Goal: Task Accomplishment & Management: Manage account settings

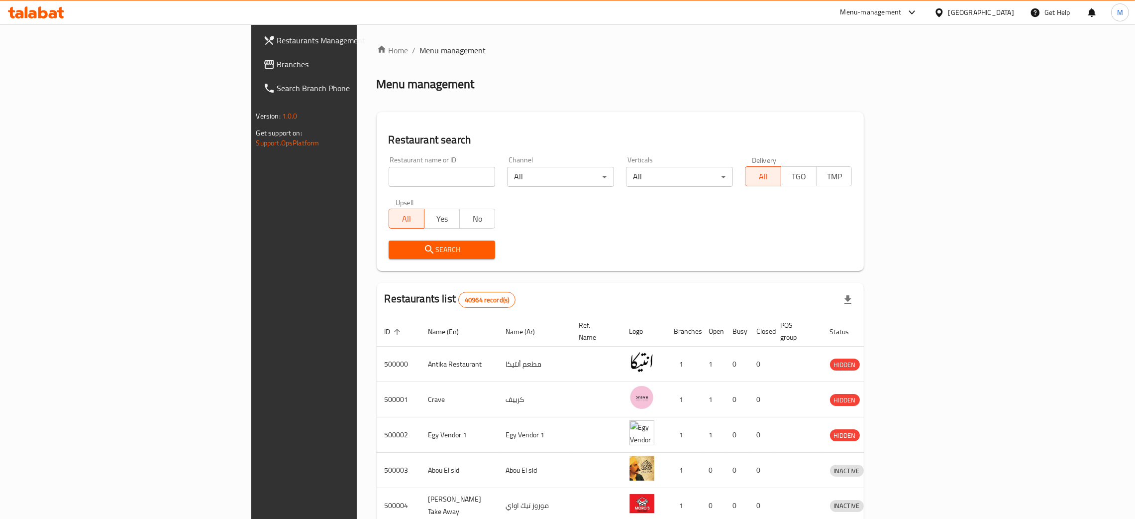
click at [999, 13] on div "[GEOGRAPHIC_DATA]" at bounding box center [982, 12] width 66 height 11
click at [874, 256] on div "United Arab Emirates" at bounding box center [907, 261] width 66 height 11
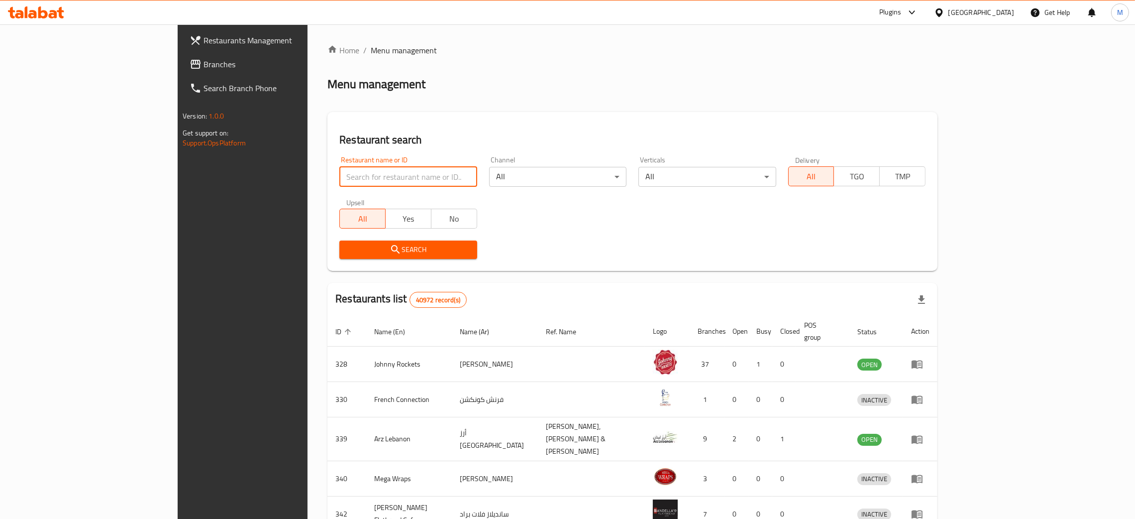
click at [339, 176] on input "search" at bounding box center [407, 177] width 137 height 20
paste input "699251"
type input "699251"
click button "Search" at bounding box center [407, 249] width 137 height 18
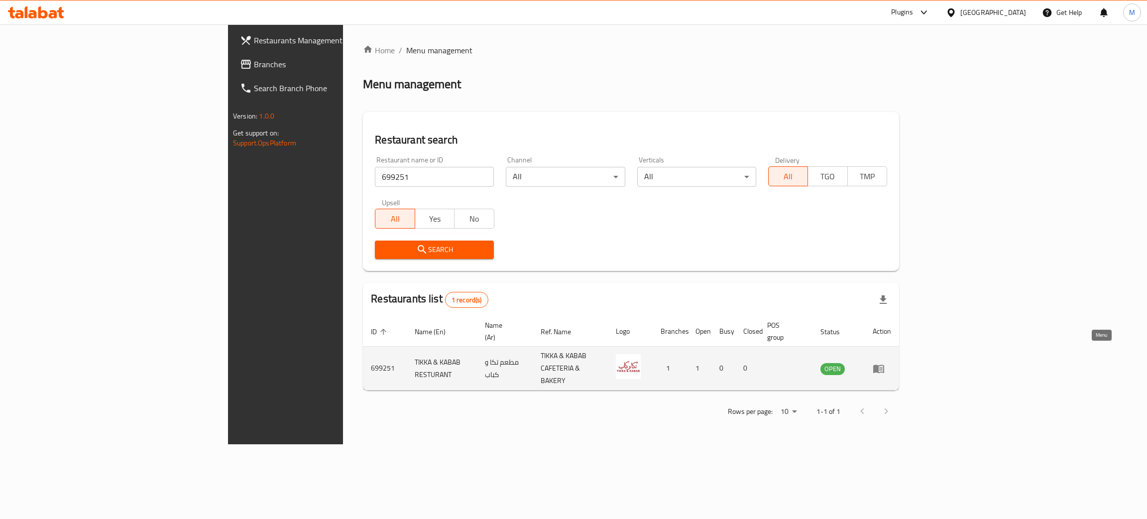
click at [885, 362] on icon "enhanced table" at bounding box center [879, 368] width 12 height 12
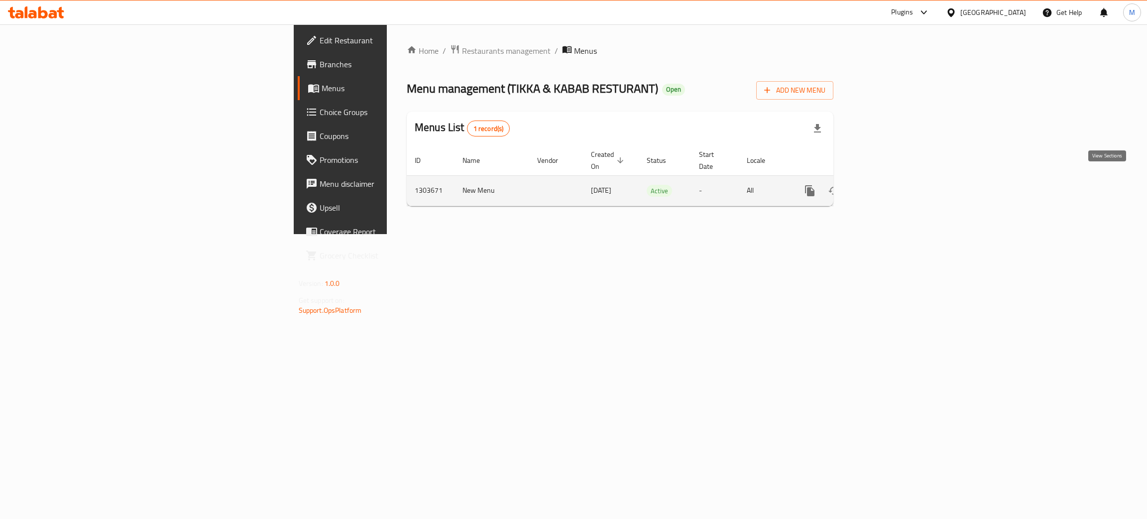
click at [888, 185] on icon "enhanced table" at bounding box center [882, 191] width 12 height 12
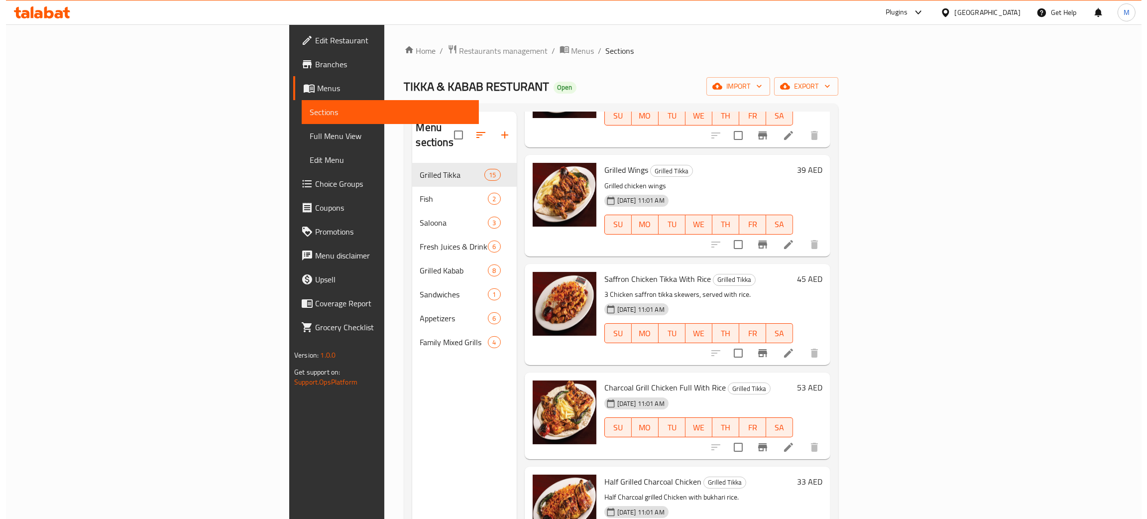
scroll to position [149, 0]
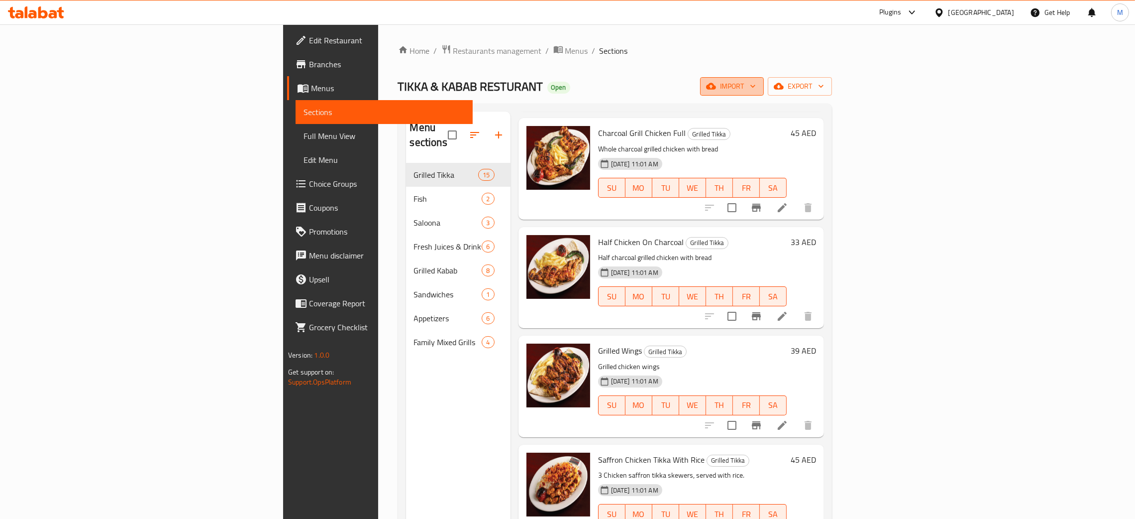
click at [756, 85] on span "import" at bounding box center [732, 86] width 48 height 12
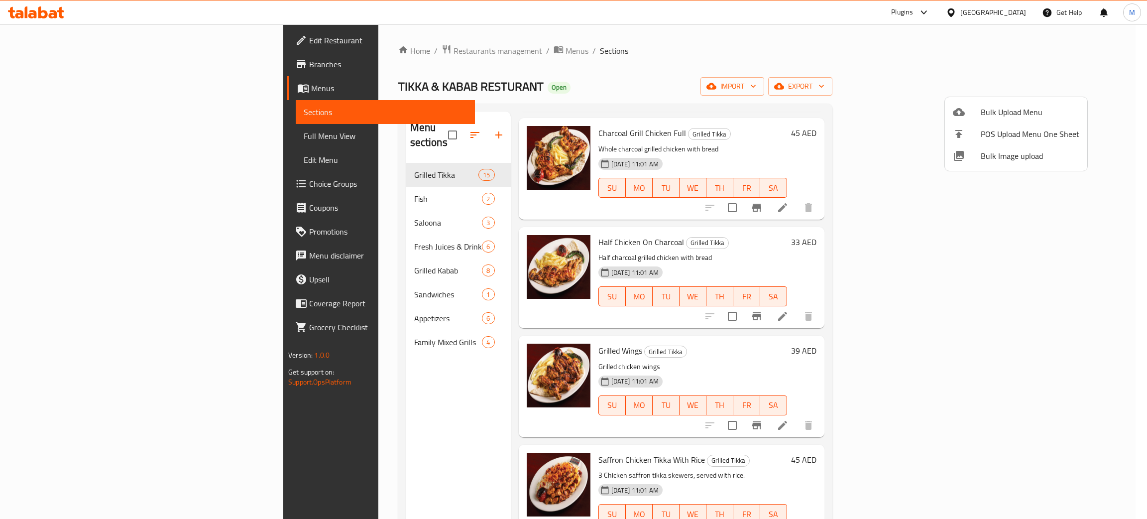
click at [998, 151] on span "Bulk Image upload" at bounding box center [1030, 156] width 99 height 12
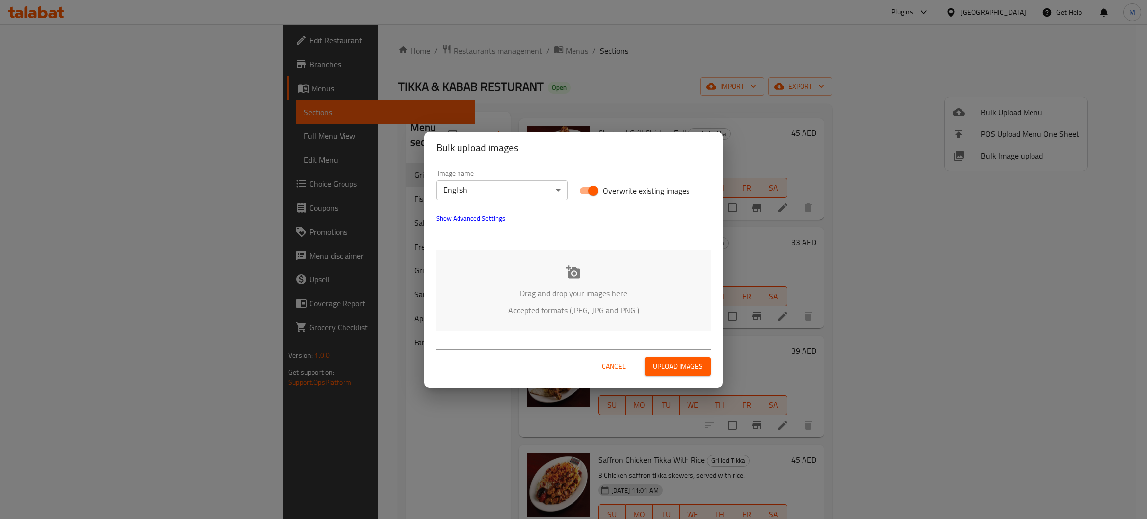
click at [622, 287] on p "Drag and drop your images here" at bounding box center [573, 293] width 245 height 12
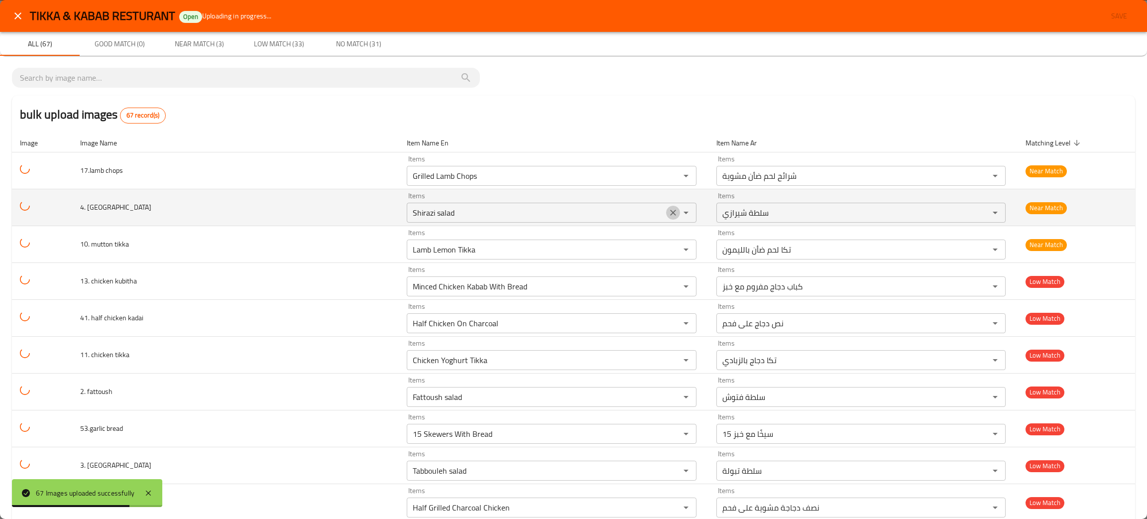
click at [668, 211] on icon "Clear" at bounding box center [673, 213] width 10 height 10
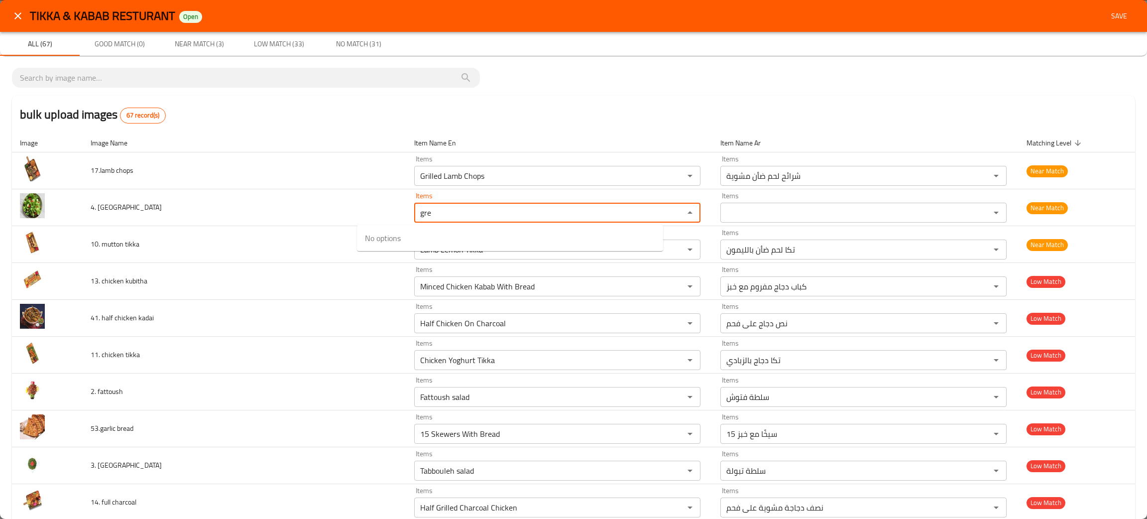
type salad "gre"
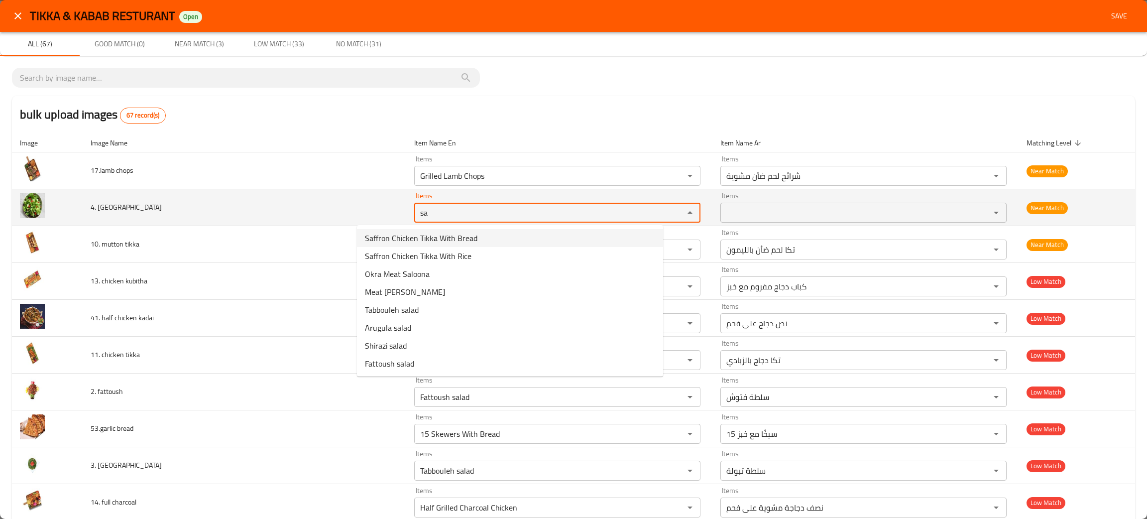
type salad "sa"
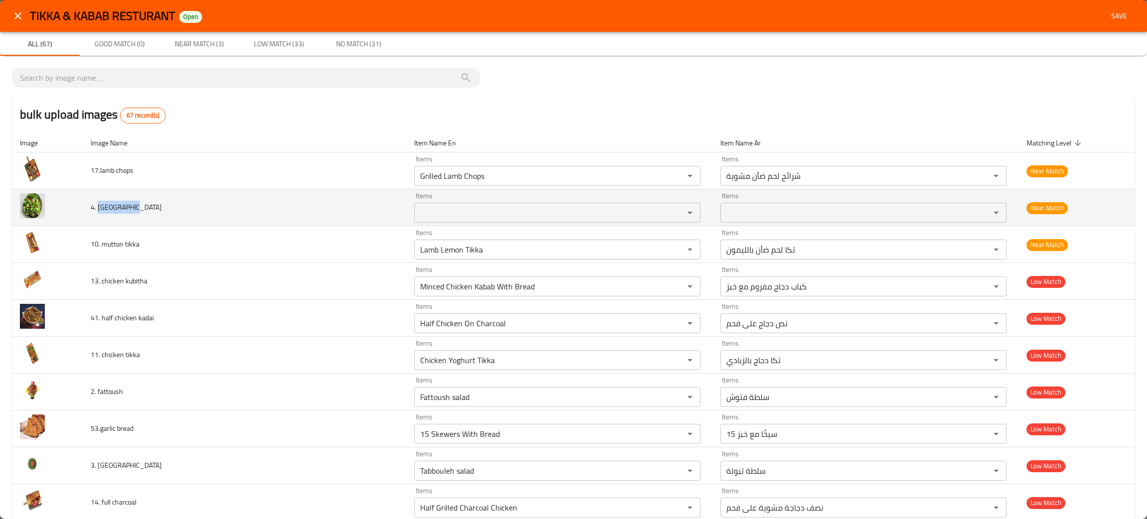
drag, startPoint x: 156, startPoint y: 208, endPoint x: 101, endPoint y: 221, distance: 56.3
click at [101, 221] on td "4. green salad" at bounding box center [245, 207] width 324 height 37
copy span "green salad"
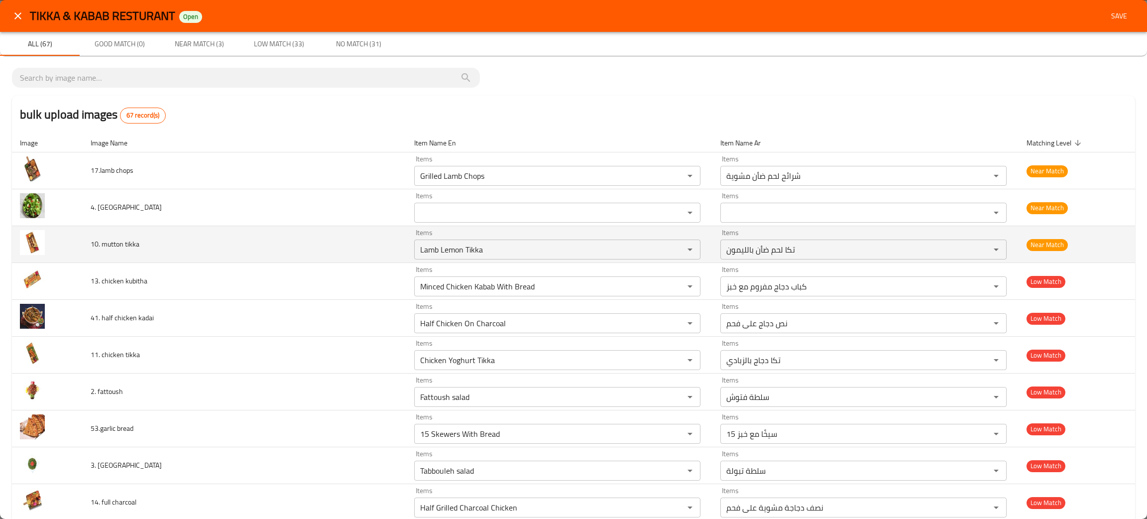
click at [187, 243] on td "10. mutton tikka" at bounding box center [245, 244] width 324 height 37
click at [672, 250] on icon "Clear" at bounding box center [677, 249] width 10 height 10
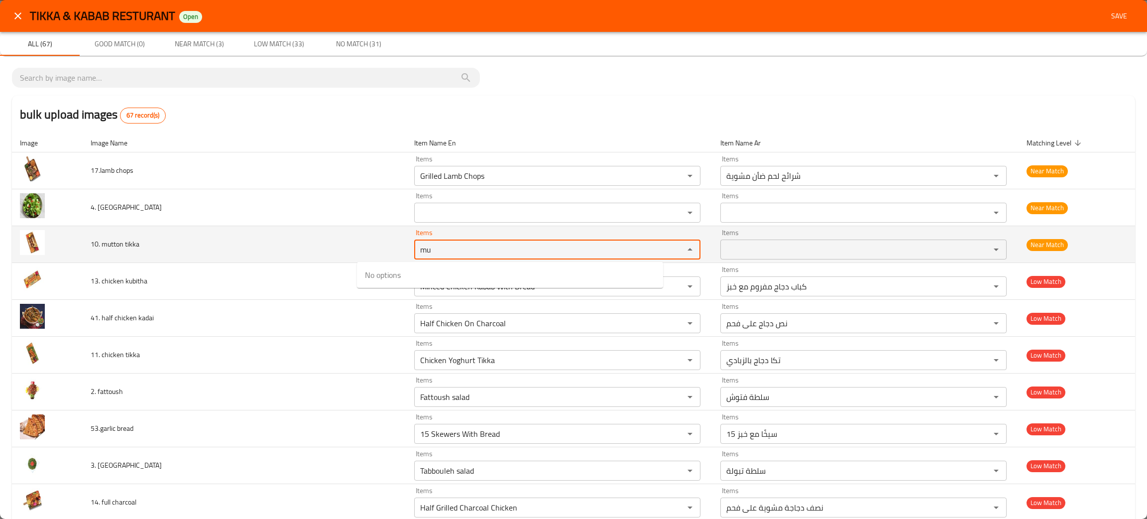
type tikka "m"
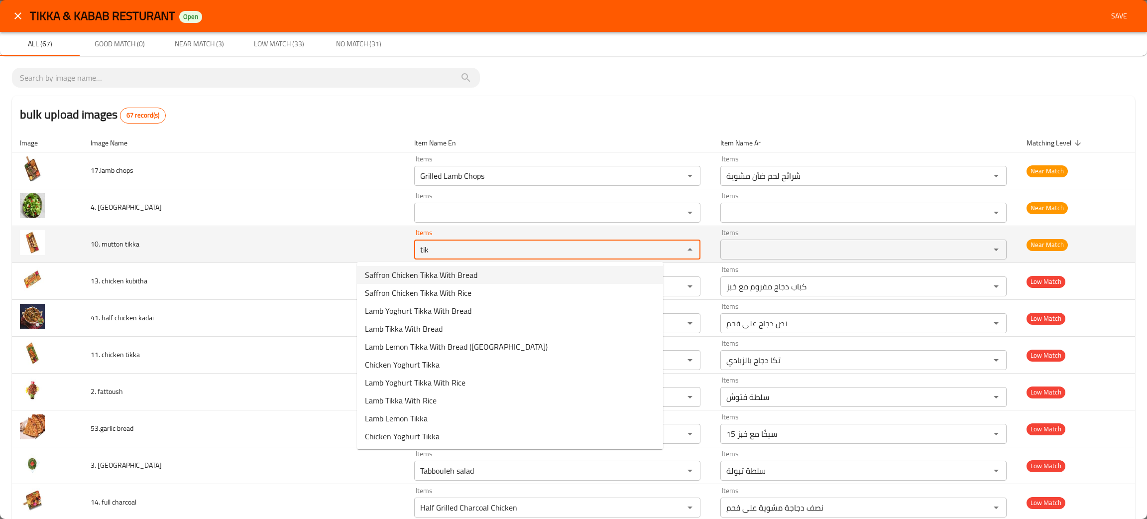
type tikka "tik"
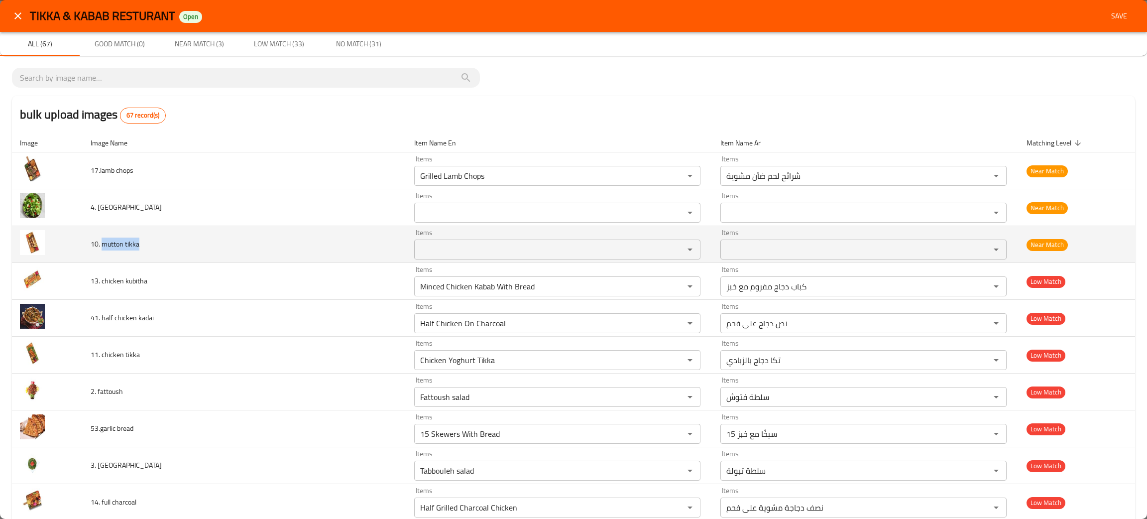
drag, startPoint x: 174, startPoint y: 250, endPoint x: 109, endPoint y: 252, distance: 65.2
click at [109, 252] on td "10. mutton tikka" at bounding box center [245, 244] width 324 height 37
copy span "mutton tikka"
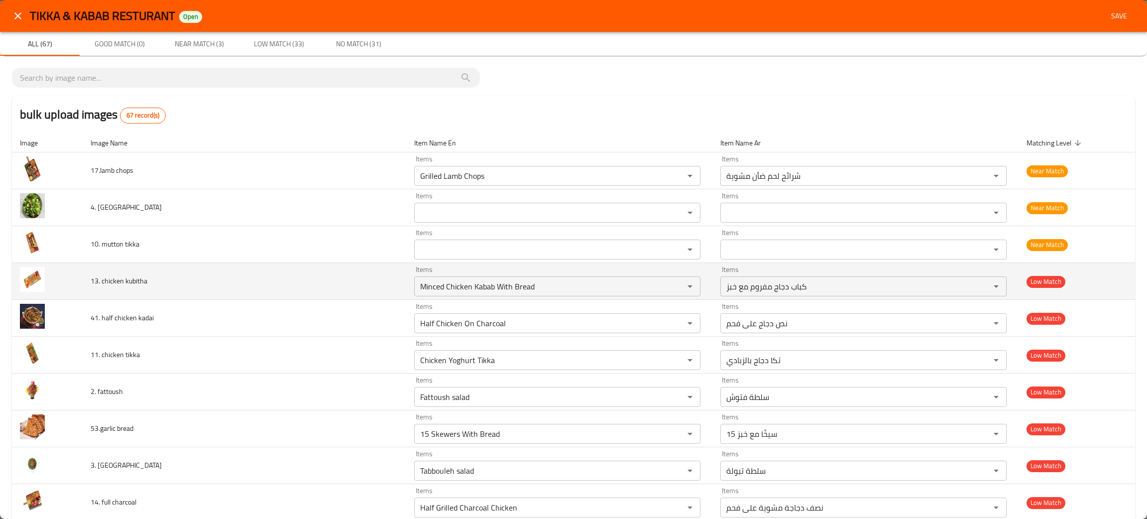
click at [225, 286] on td "13. chicken kubitha" at bounding box center [245, 281] width 324 height 37
click at [674, 286] on icon "Clear" at bounding box center [677, 286] width 6 height 6
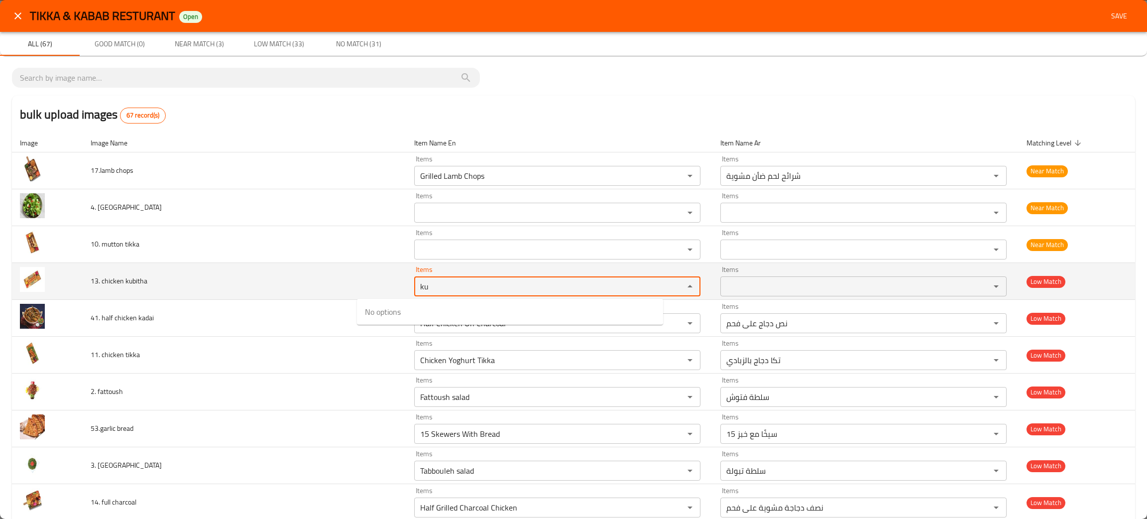
type kubitha "k"
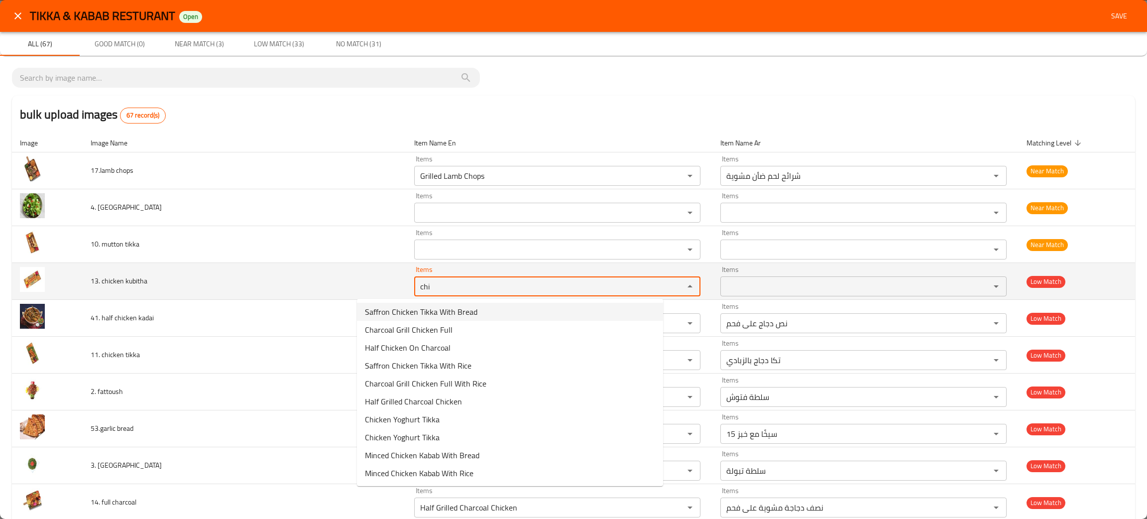
type kubitha "chi"
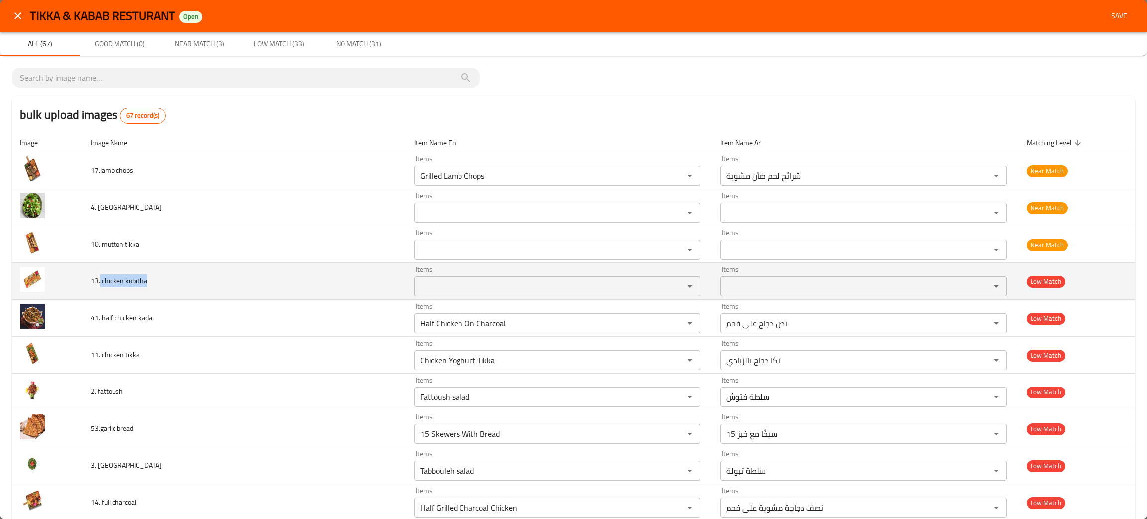
drag, startPoint x: 175, startPoint y: 286, endPoint x: 105, endPoint y: 292, distance: 70.4
click at [105, 292] on td "13. chicken kubitha" at bounding box center [245, 281] width 324 height 37
copy span "chicken kubitha"
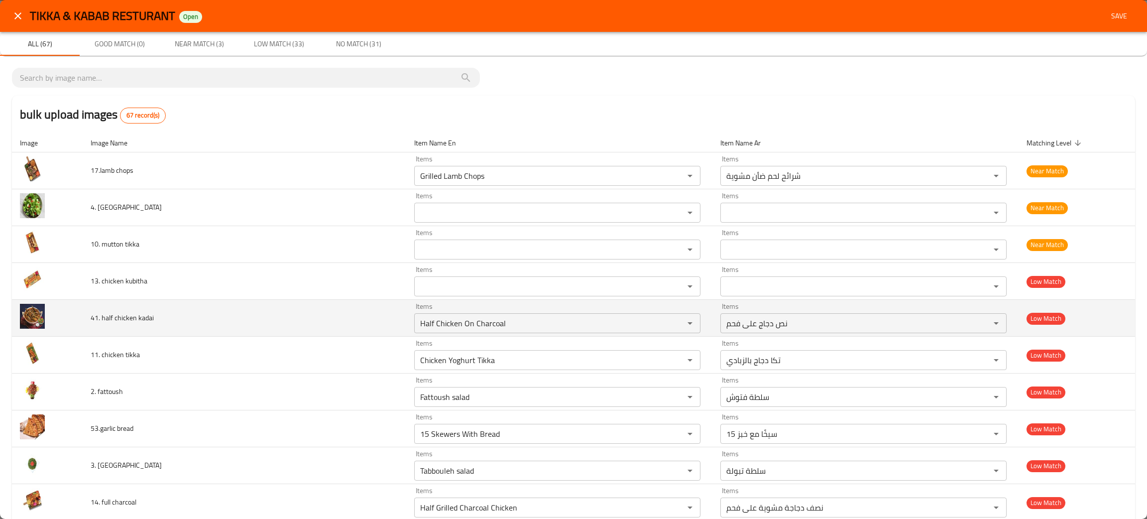
click at [236, 319] on td "41. half chicken kadai" at bounding box center [245, 318] width 324 height 37
click at [672, 322] on icon "Clear" at bounding box center [677, 323] width 10 height 10
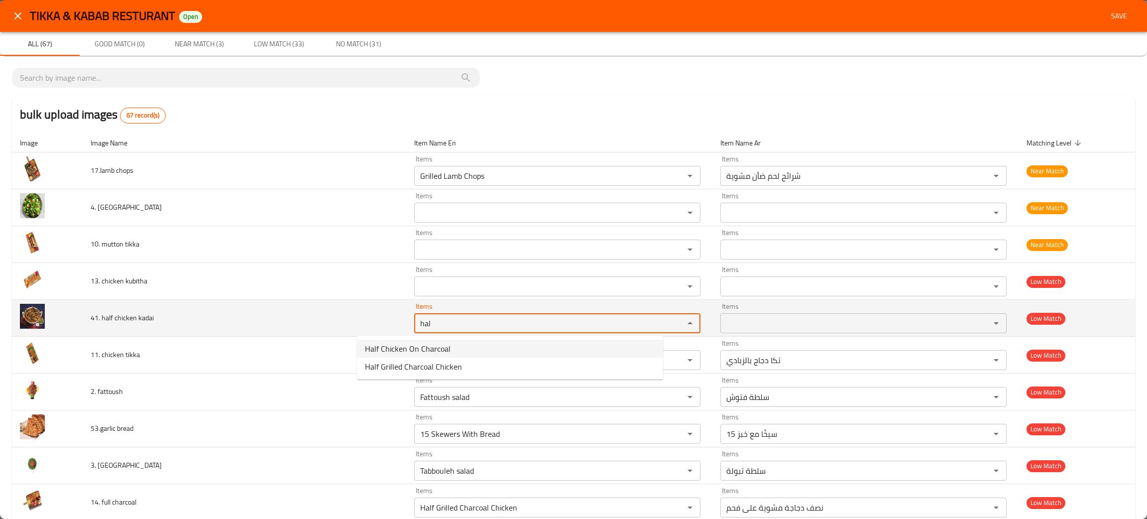
type kadai "hal"
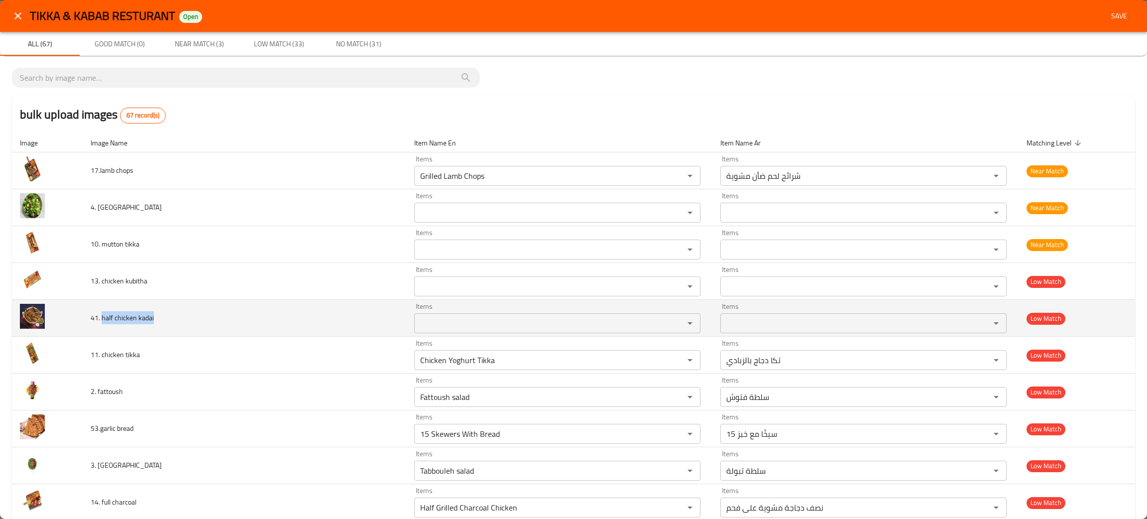
drag, startPoint x: 174, startPoint y: 319, endPoint x: 107, endPoint y: 322, distance: 67.8
click at [107, 322] on td "41. half chicken kadai" at bounding box center [245, 318] width 324 height 37
click at [414, 315] on div "Items" at bounding box center [557, 323] width 286 height 20
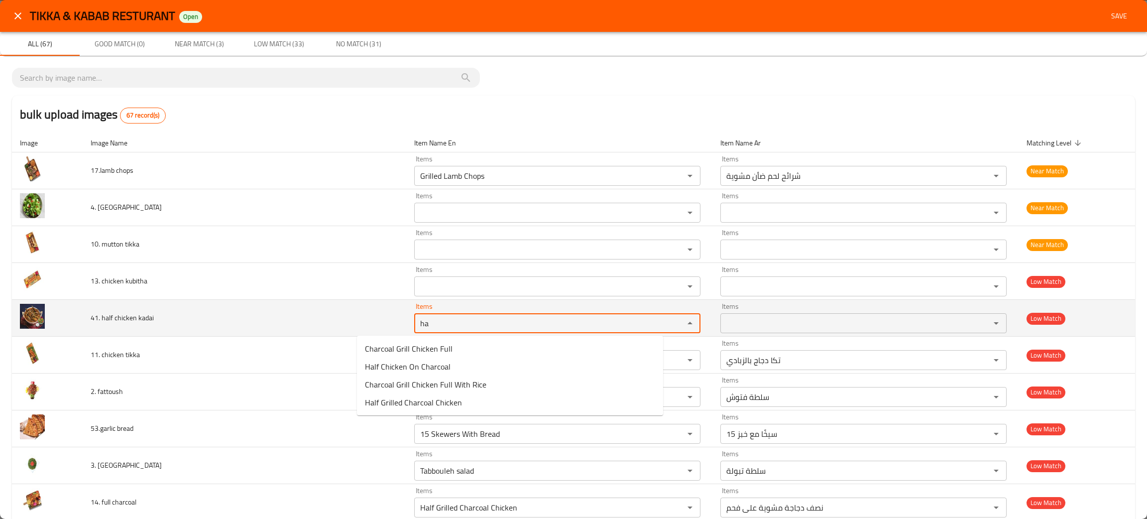
type kadai "ha"
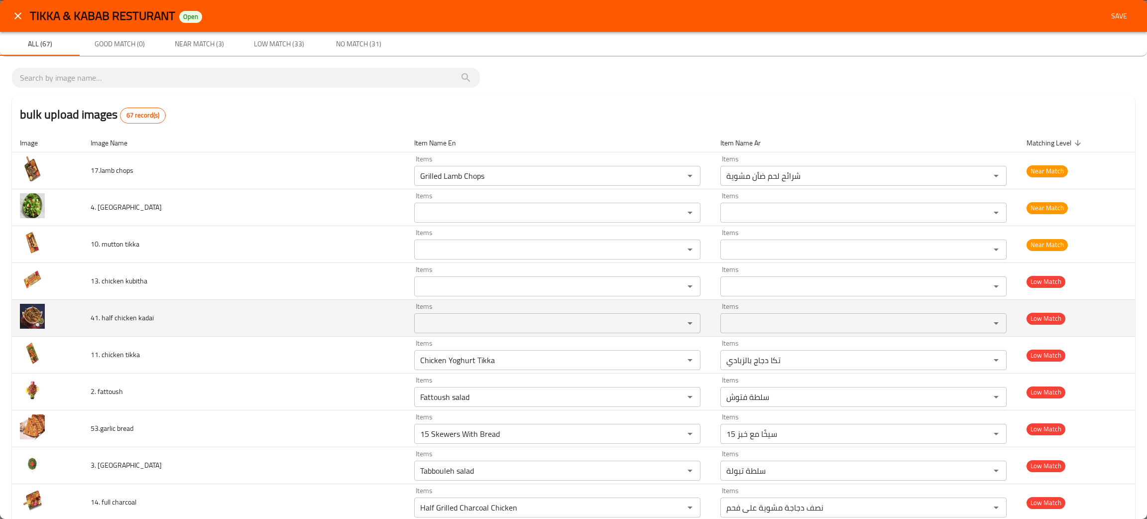
click at [172, 324] on td "41. half chicken kadai" at bounding box center [245, 318] width 324 height 37
drag, startPoint x: 172, startPoint y: 324, endPoint x: 104, endPoint y: 327, distance: 68.3
click at [104, 327] on td "41. half chicken kadai" at bounding box center [245, 318] width 324 height 37
click at [165, 319] on td "41. half chicken kadai" at bounding box center [245, 318] width 324 height 37
drag, startPoint x: 167, startPoint y: 318, endPoint x: 106, endPoint y: 318, distance: 61.2
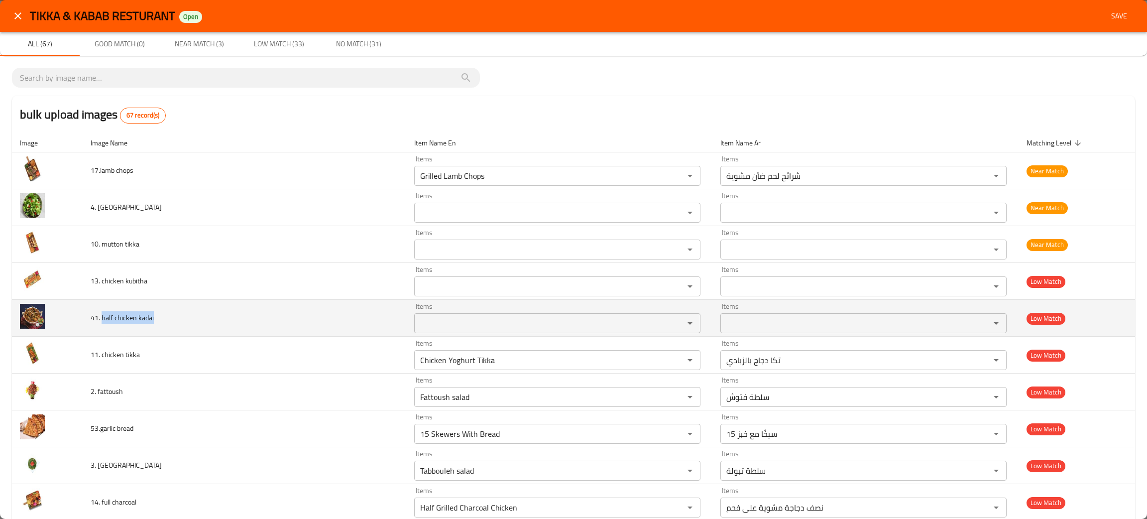
click at [106, 318] on td "41. half chicken kadai" at bounding box center [245, 318] width 324 height 37
copy span "half chicken kadai"
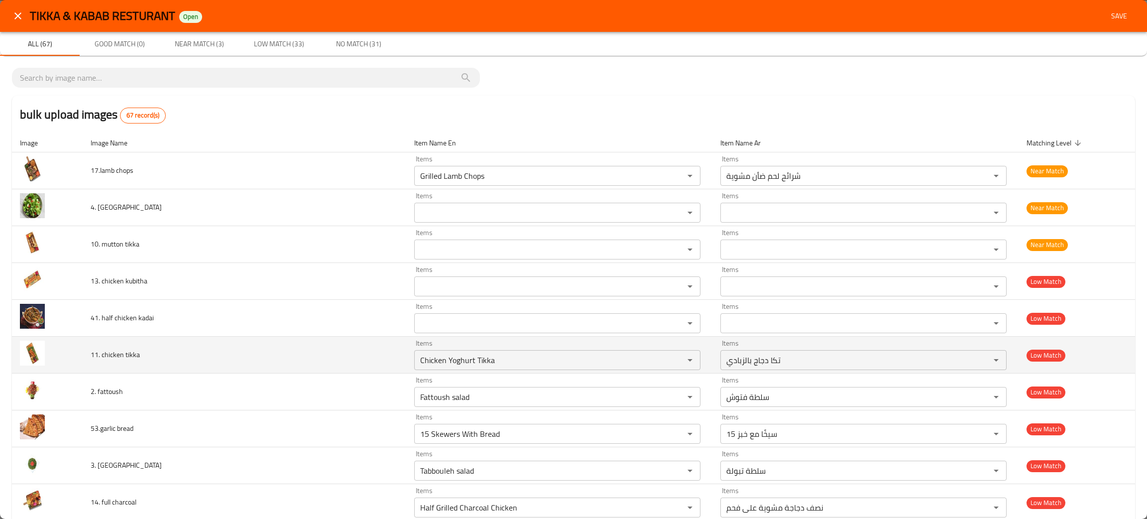
click at [235, 352] on td "11. chicken tikka" at bounding box center [245, 355] width 324 height 37
click at [670, 367] on button "Clear" at bounding box center [677, 360] width 14 height 14
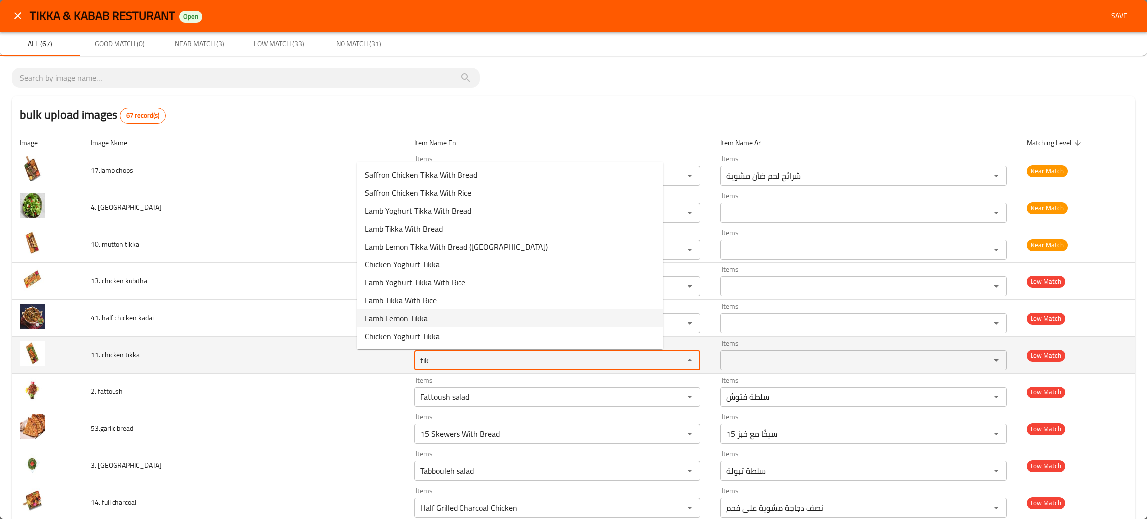
type tikka "tik"
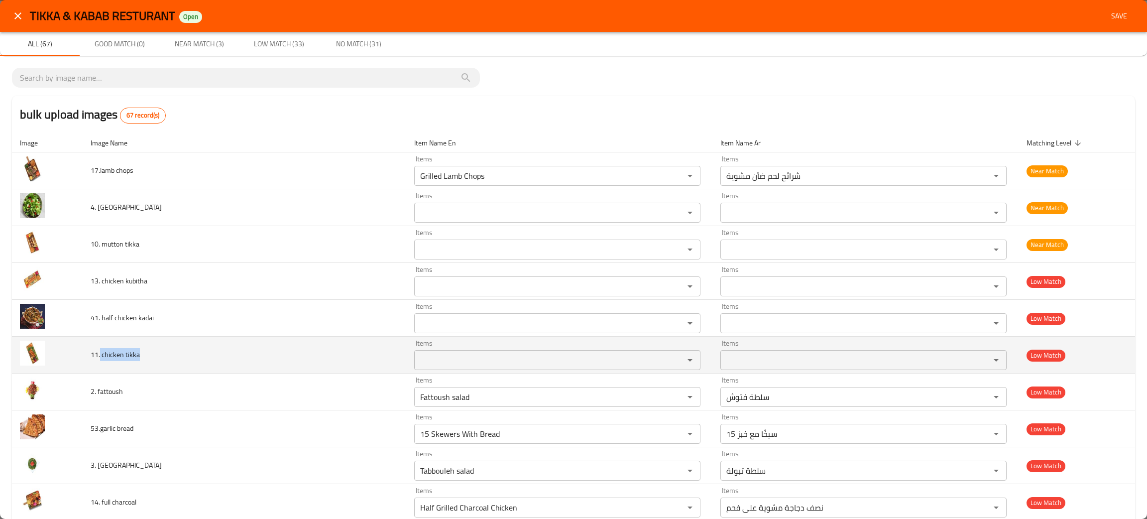
drag, startPoint x: 189, startPoint y: 357, endPoint x: 104, endPoint y: 361, distance: 85.7
click at [104, 361] on td "11. chicken tikka" at bounding box center [245, 355] width 324 height 37
copy span "chicken tikka"
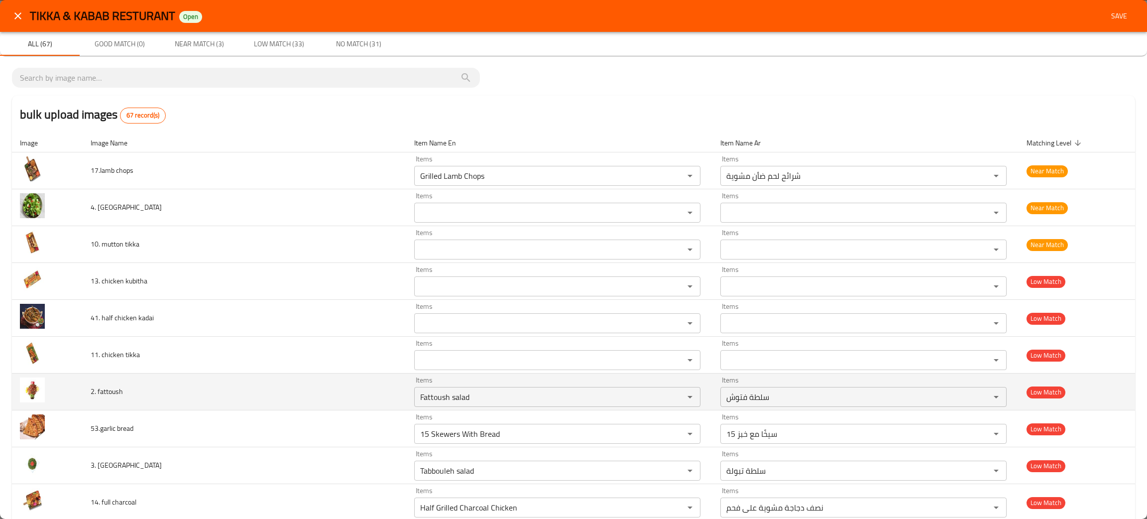
click at [259, 390] on td "2. fattoush" at bounding box center [245, 391] width 324 height 37
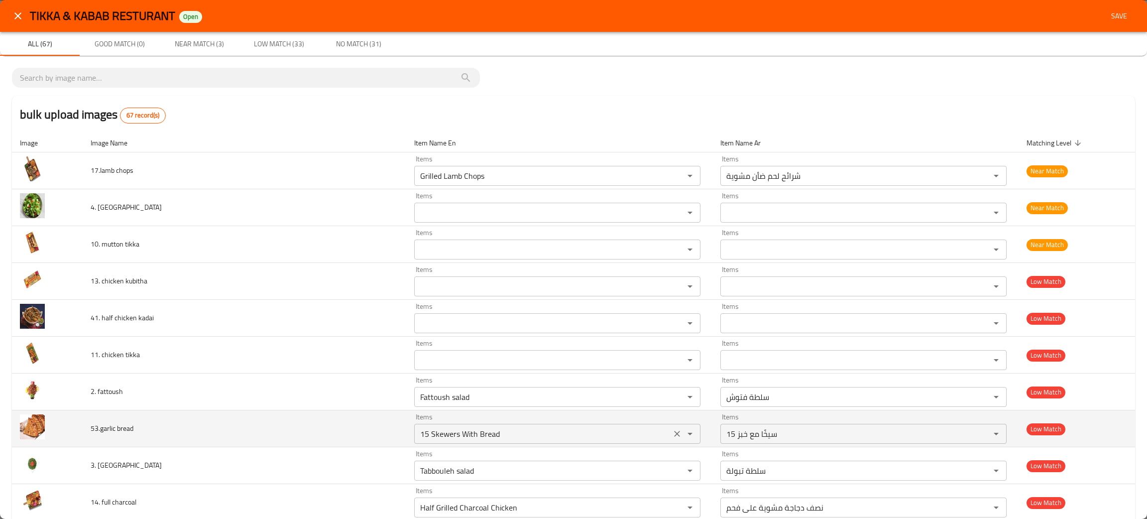
click at [672, 439] on icon "Clear" at bounding box center [677, 434] width 10 height 10
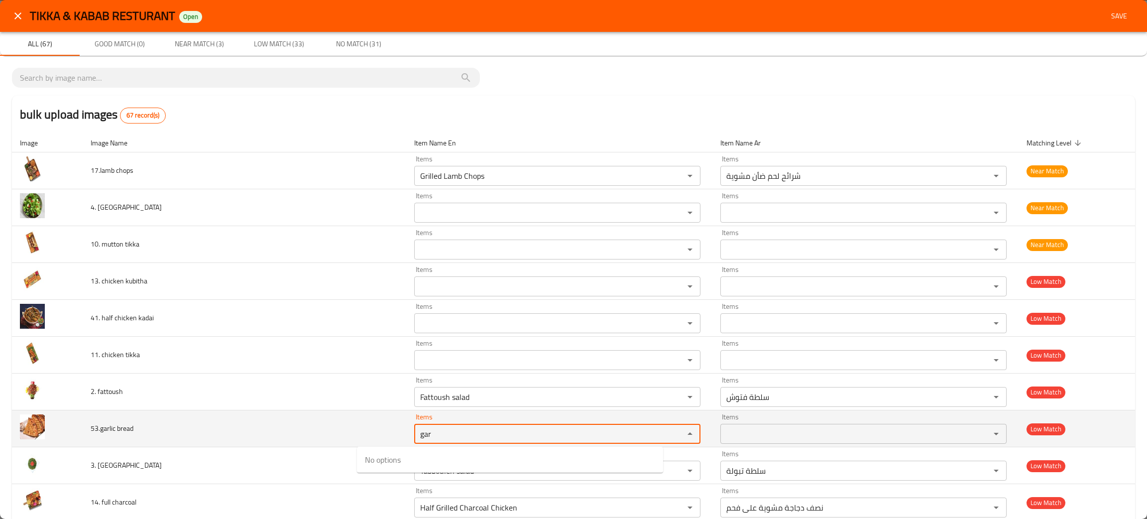
type bread "gar"
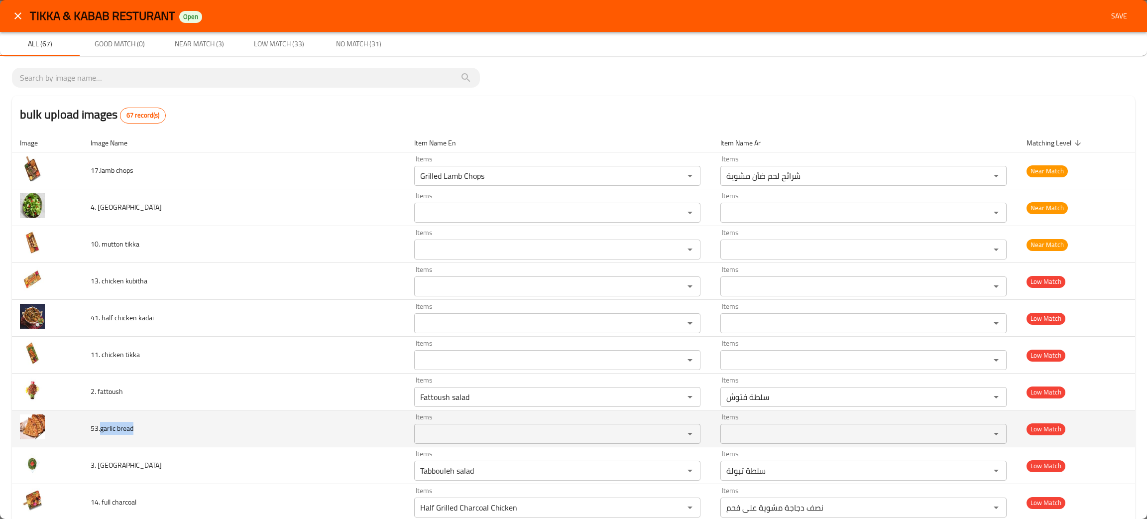
drag, startPoint x: 174, startPoint y: 437, endPoint x: 104, endPoint y: 437, distance: 70.2
click at [104, 437] on td "53.garlic bread" at bounding box center [245, 428] width 324 height 37
copy span "garlic bread"
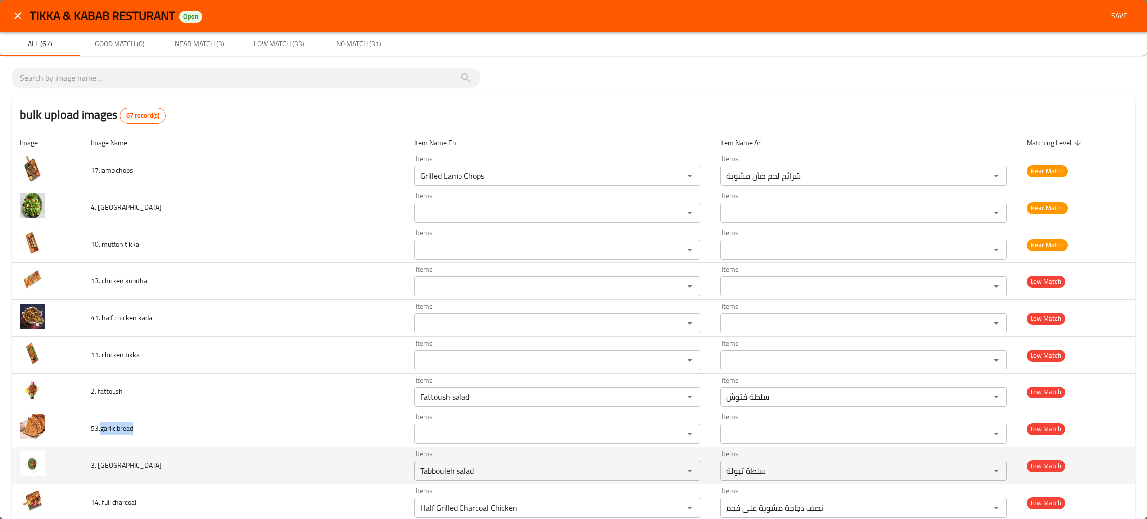
click at [177, 459] on td "3. tabouleh" at bounding box center [245, 465] width 324 height 37
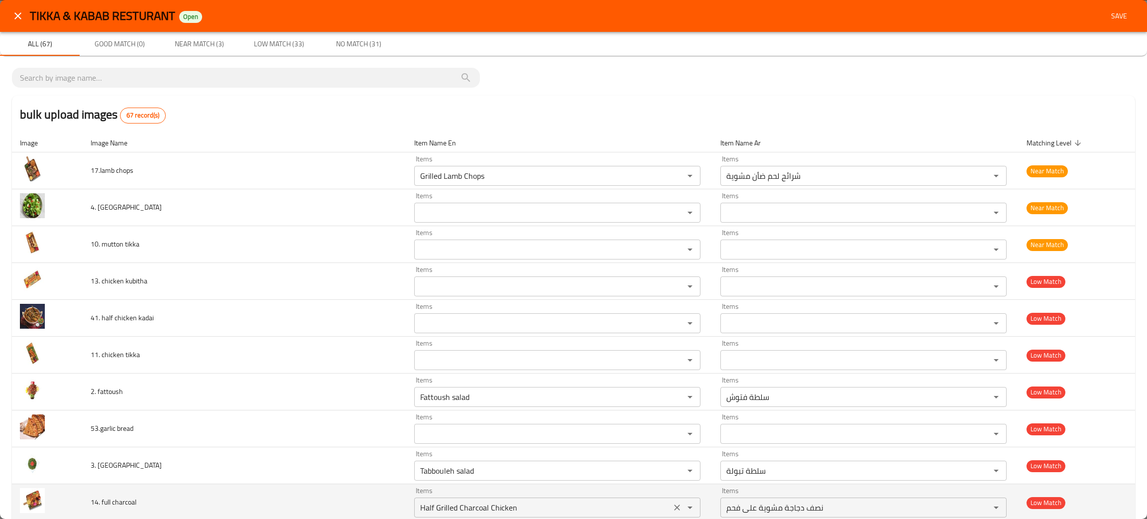
scroll to position [75, 0]
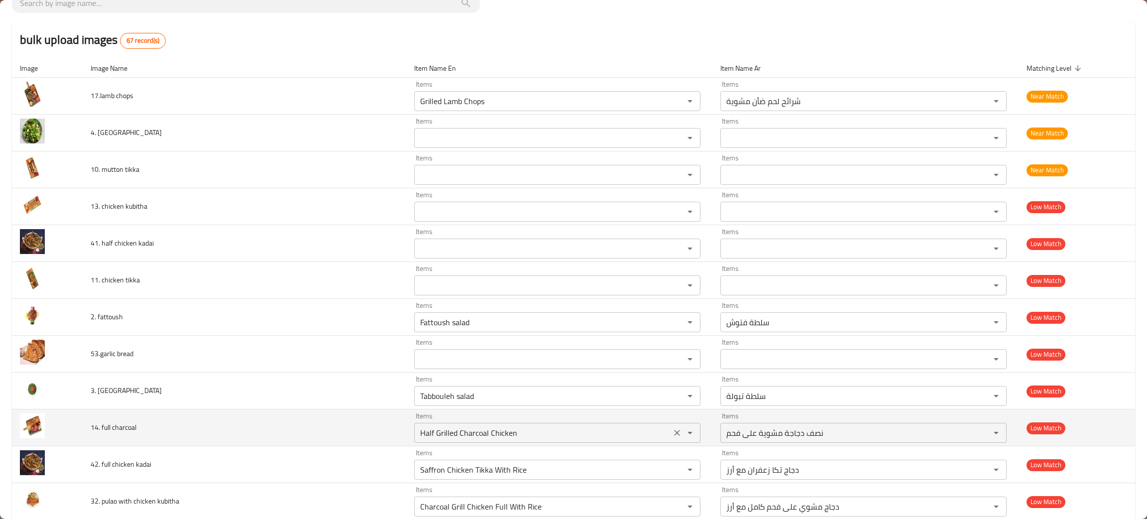
drag, startPoint x: 639, startPoint y: 435, endPoint x: 628, endPoint y: 437, distance: 11.1
click at [672, 437] on icon "Clear" at bounding box center [677, 433] width 10 height 10
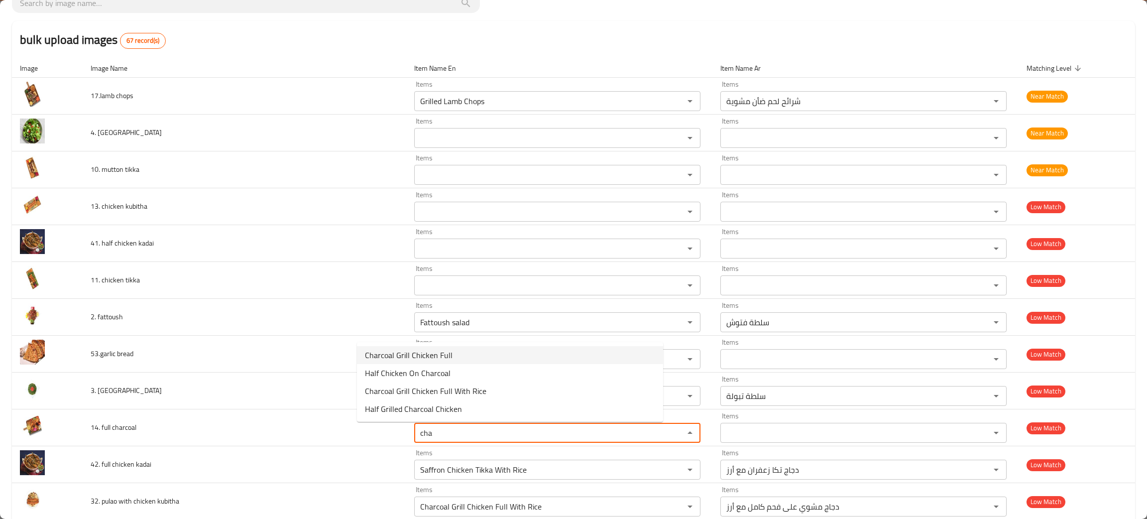
click at [394, 358] on span "Charcoal Grill Chicken Full" at bounding box center [409, 355] width 88 height 12
type charcoal "Charcoal Grill Chicken Full"
type charcoal-ar "دجاج مشوي على الفحم كامل"
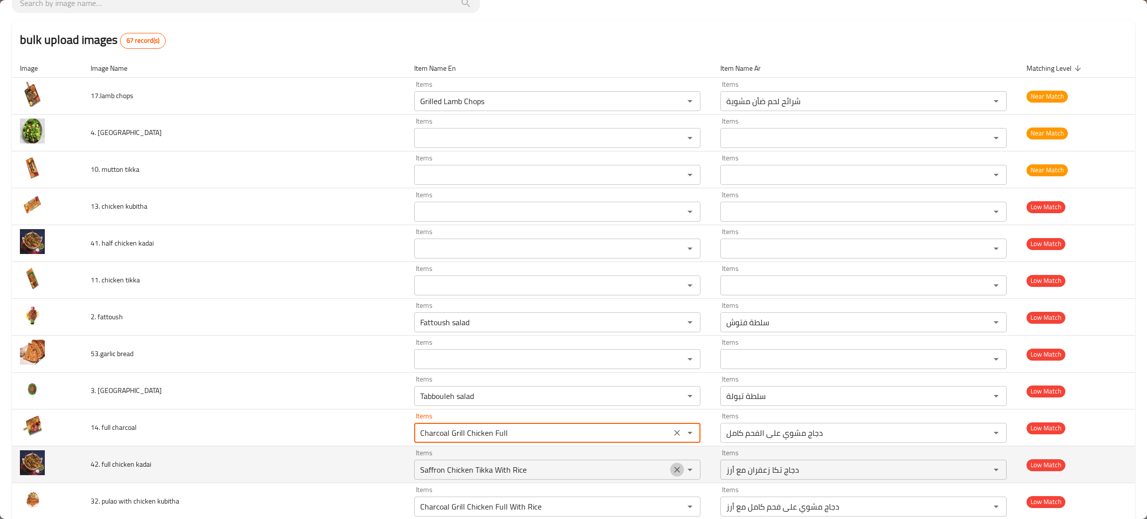
click at [672, 468] on icon "Clear" at bounding box center [677, 469] width 10 height 10
type charcoal "Charcoal Grill Chicken Full"
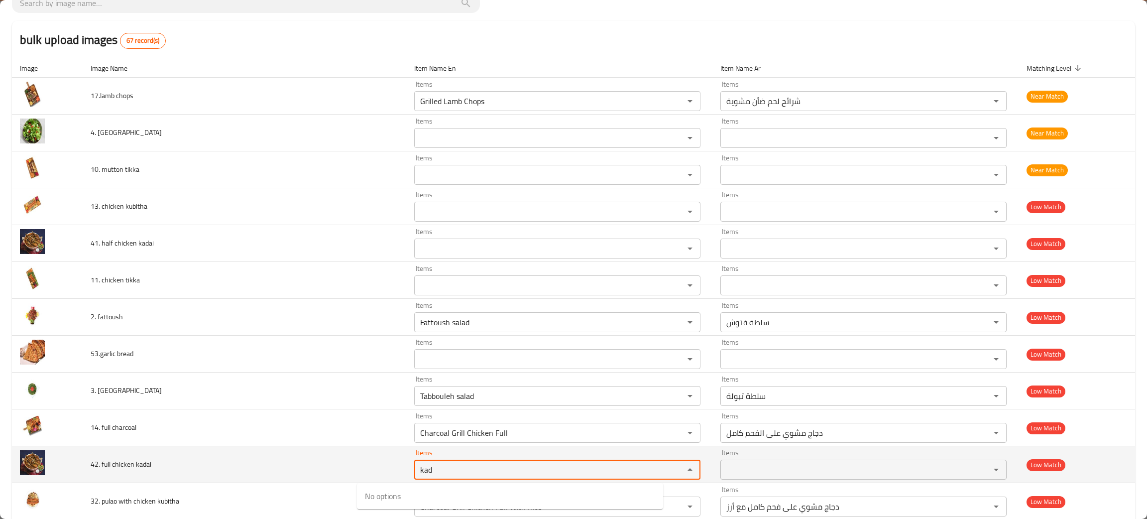
type kadai "kad"
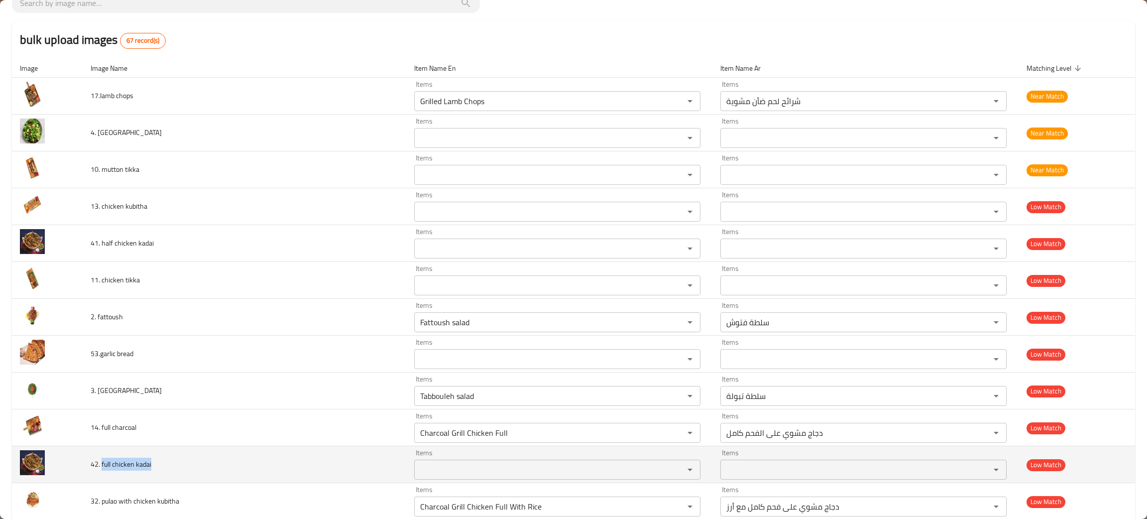
drag, startPoint x: 229, startPoint y: 473, endPoint x: 106, endPoint y: 460, distance: 124.1
click at [106, 460] on td "42. full chicken kadai" at bounding box center [245, 464] width 324 height 37
copy span "full chicken kadai"
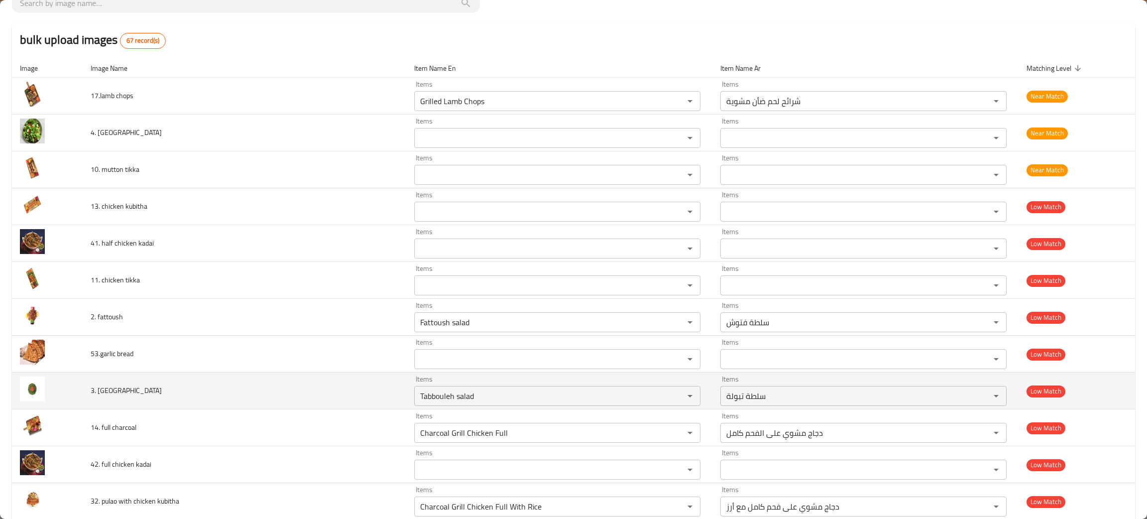
click at [231, 398] on td "3. tabouleh" at bounding box center [245, 390] width 324 height 37
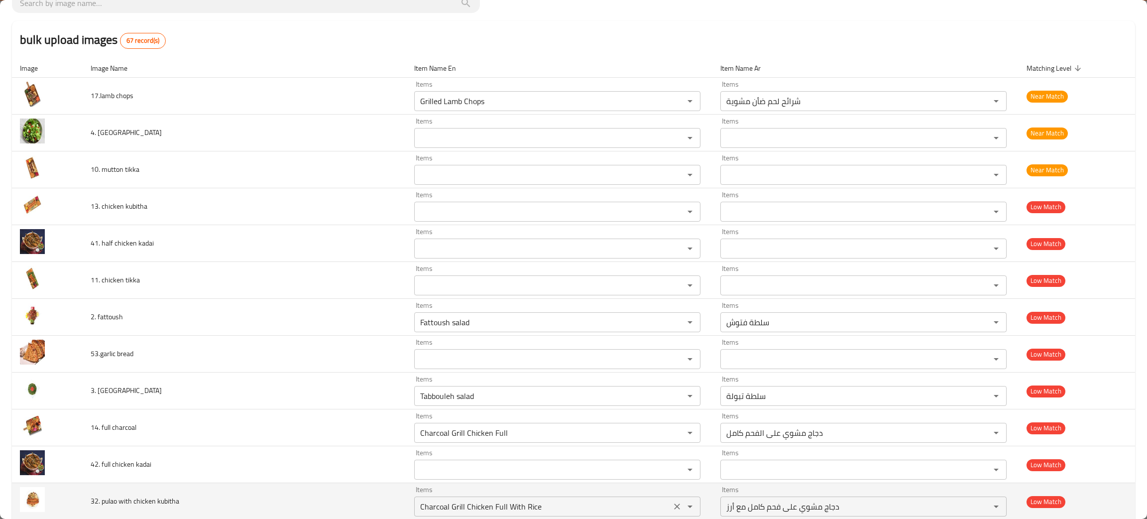
click at [672, 505] on icon "Clear" at bounding box center [677, 506] width 10 height 10
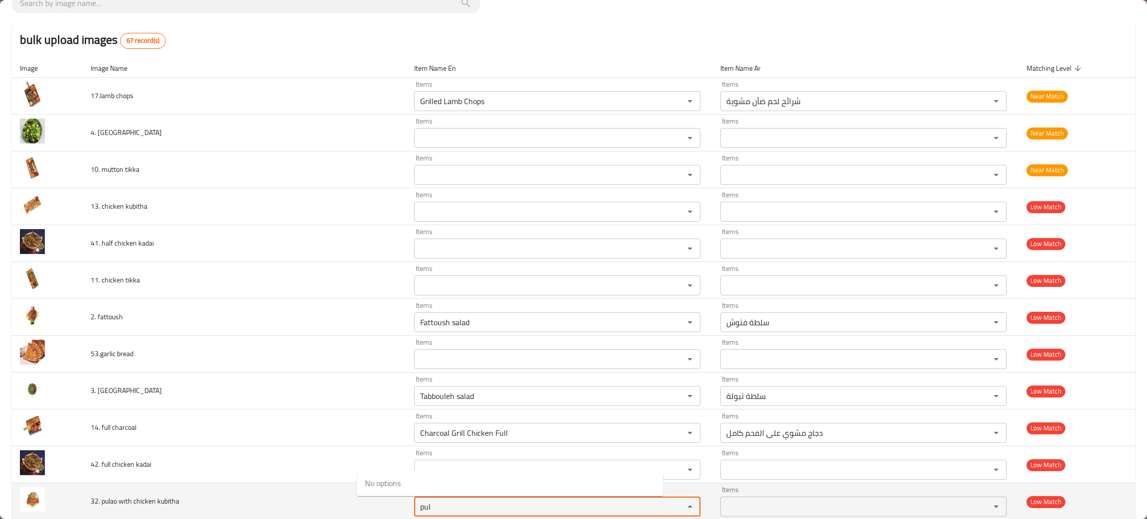
type kubitha "pul"
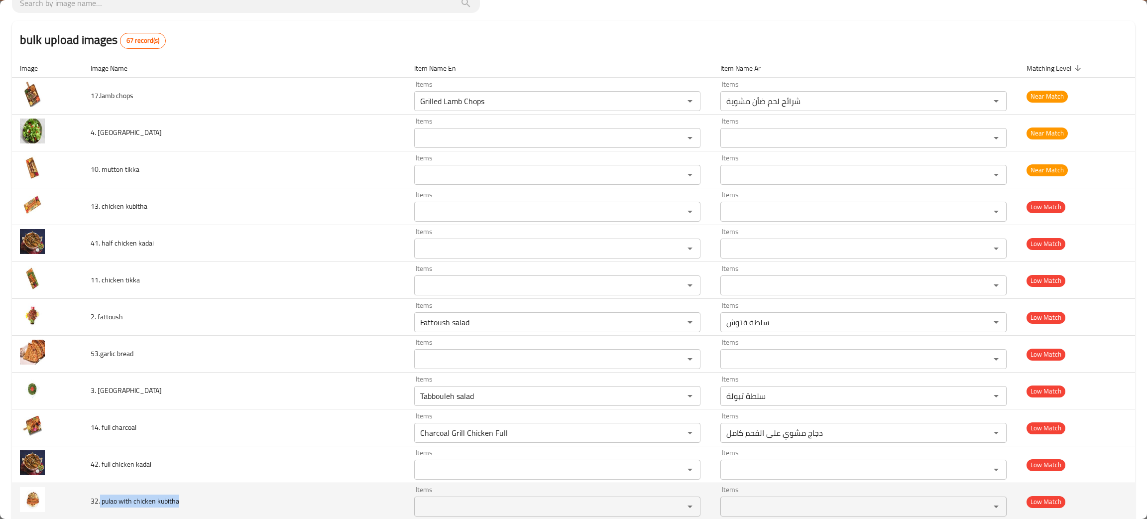
drag, startPoint x: 223, startPoint y: 500, endPoint x: 104, endPoint y: 501, distance: 118.5
click at [104, 501] on td "32. pulao with chicken kubitha" at bounding box center [245, 501] width 324 height 37
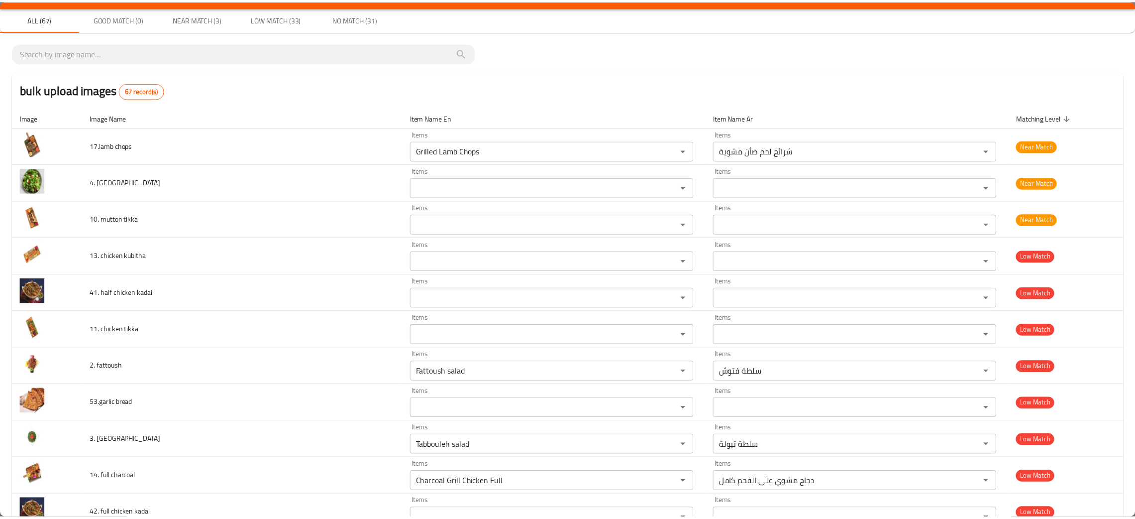
scroll to position [0, 0]
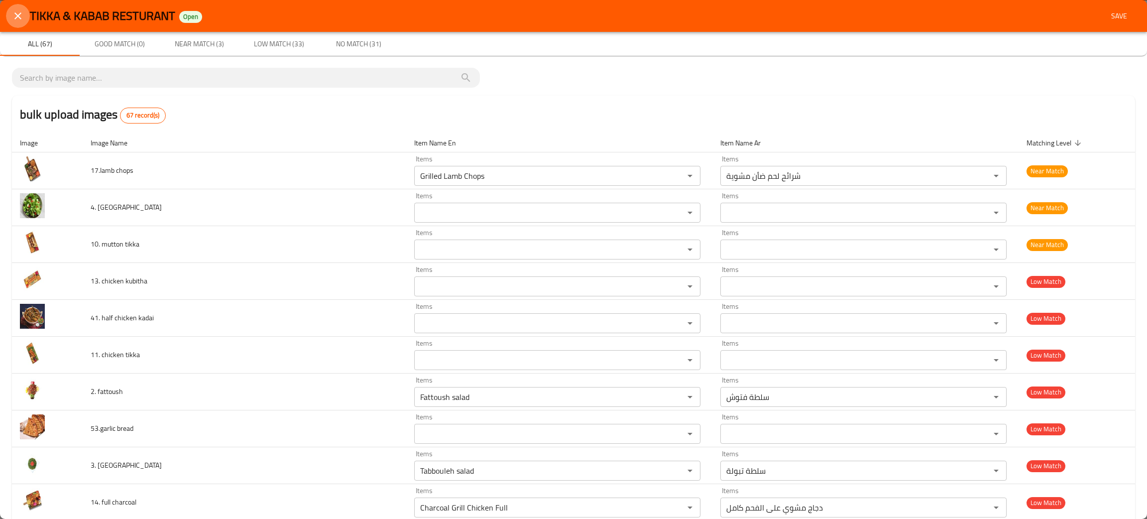
click at [23, 16] on icon "close" at bounding box center [18, 16] width 12 height 12
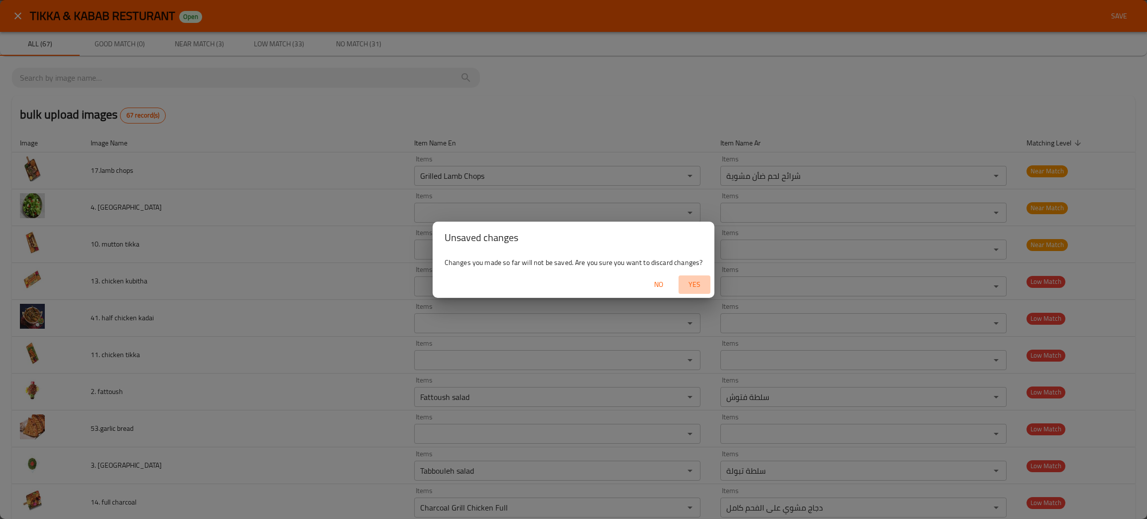
click at [694, 285] on span "Yes" at bounding box center [694, 284] width 24 height 12
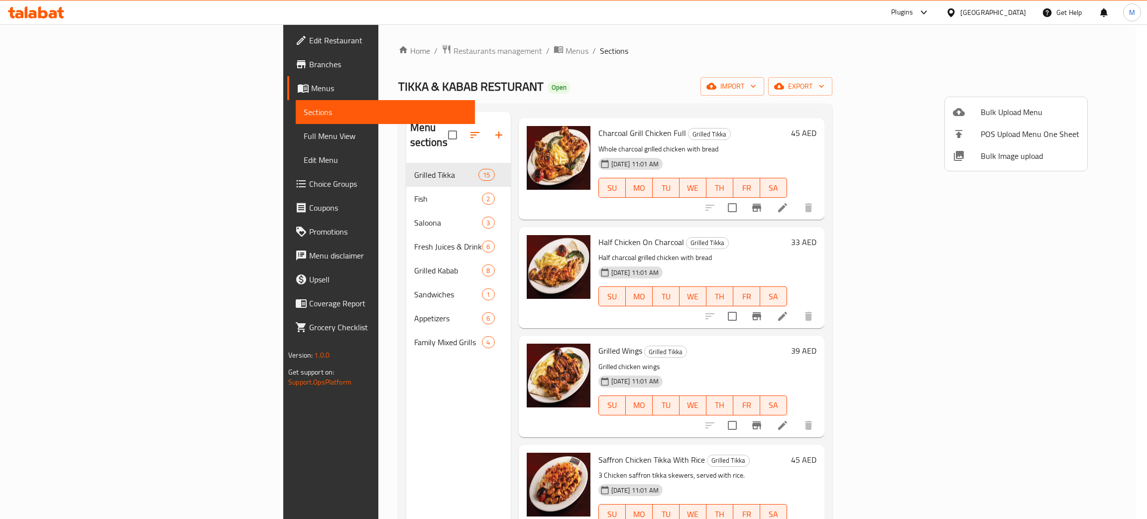
drag, startPoint x: 353, startPoint y: 86, endPoint x: 275, endPoint y: 89, distance: 77.7
click at [279, 89] on div at bounding box center [573, 259] width 1147 height 519
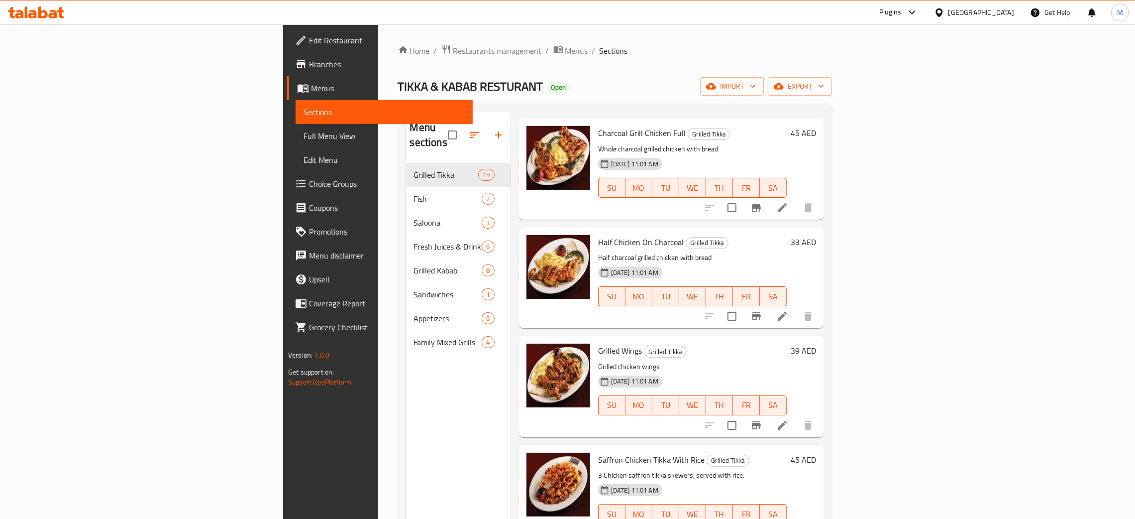
click at [378, 79] on div "Home / Restaurants management / Menus / Sections TIKKA & KABAB RESTURANT Open i…" at bounding box center [615, 341] width 474 height 634
drag, startPoint x: 202, startPoint y: 84, endPoint x: 354, endPoint y: 88, distance: 152.4
click at [378, 88] on div "Home / Restaurants management / Menus / Sections TIKKA & KABAB RESTURANT Open i…" at bounding box center [615, 341] width 474 height 634
copy span "TIKKA & KABAB RESTURANT"
click at [976, 11] on div "United Arab Emirates" at bounding box center [982, 12] width 66 height 11
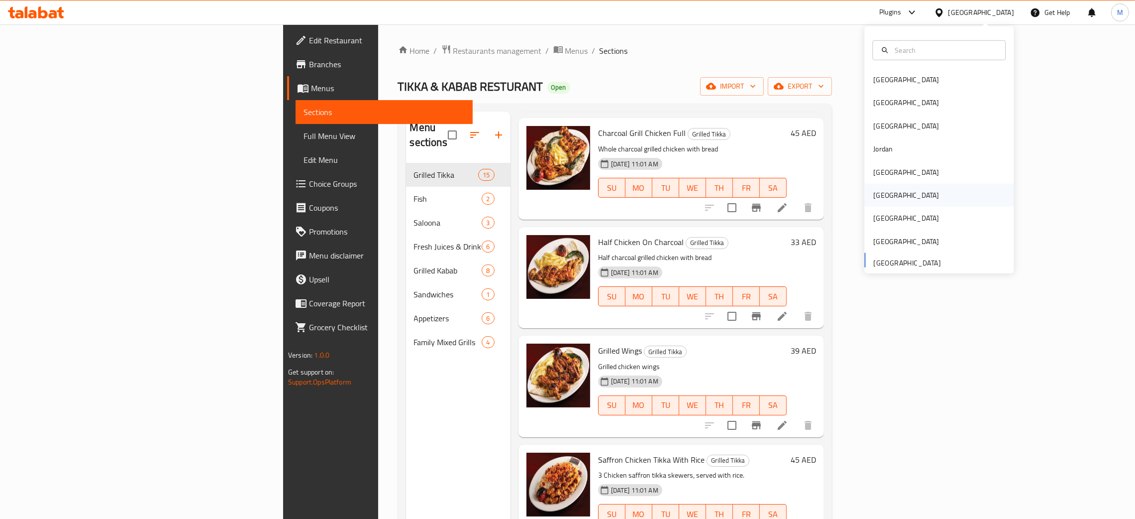
click at [874, 193] on div "Oman" at bounding box center [907, 195] width 66 height 11
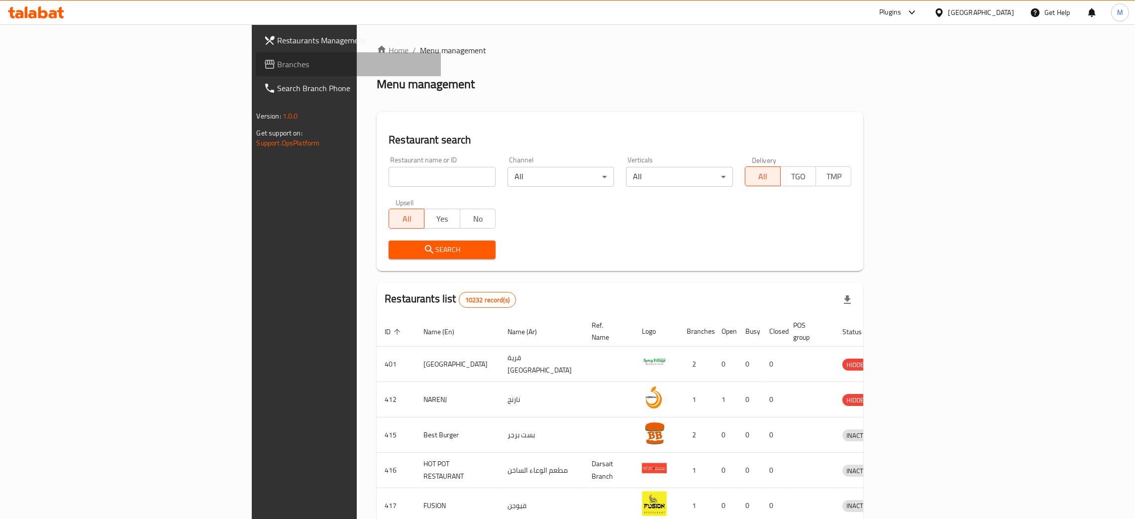
click at [278, 63] on span "Branches" at bounding box center [356, 64] width 156 height 12
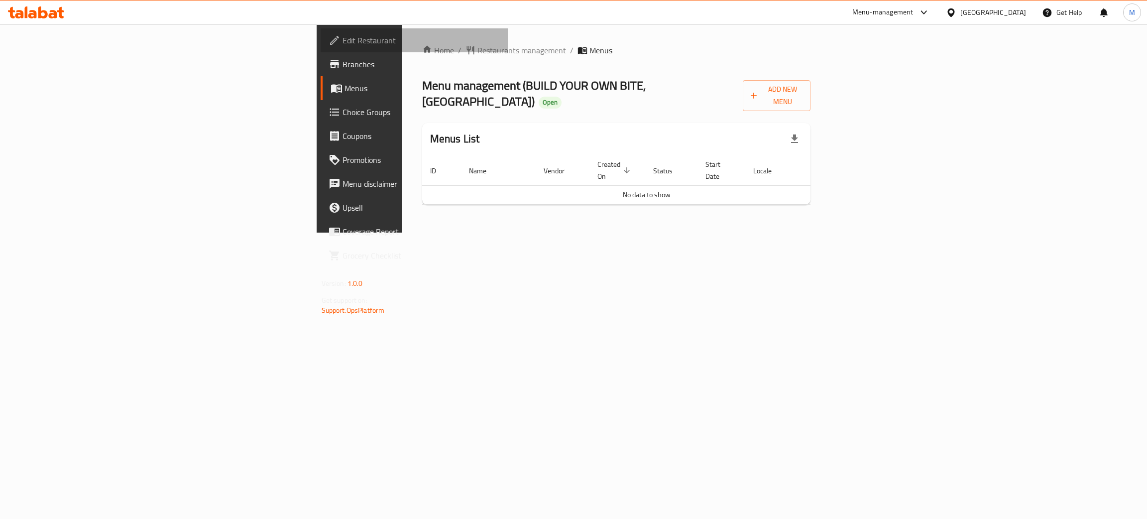
click at [342, 34] on span "Edit Restaurant" at bounding box center [421, 40] width 158 height 12
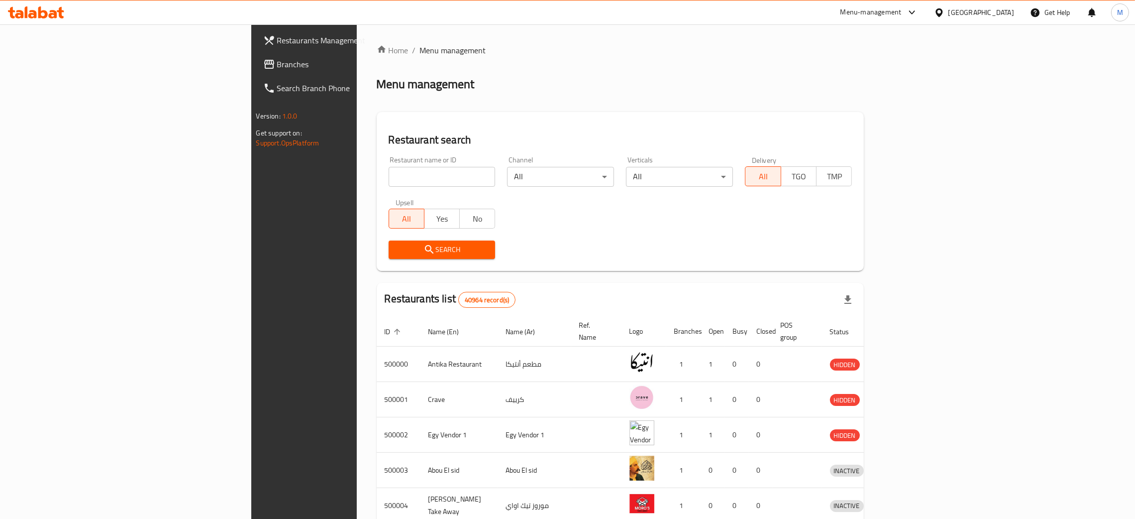
click at [389, 178] on input "search" at bounding box center [442, 177] width 107 height 20
paste input "ALZAHRAA"
type input "ALZAHRAA"
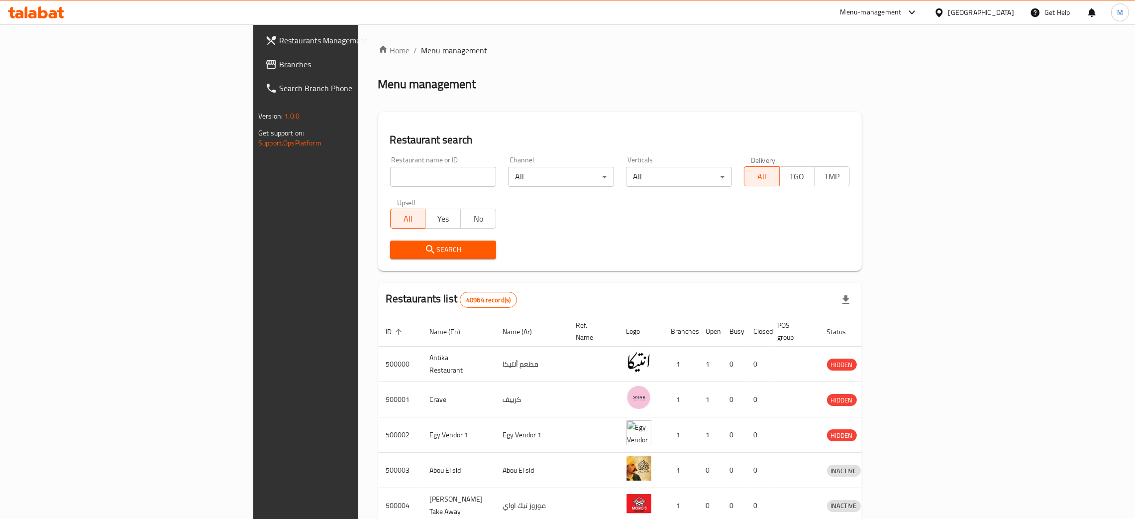
drag, startPoint x: 0, startPoint y: 0, endPoint x: 322, endPoint y: 170, distance: 363.9
click at [390, 170] on input "search" at bounding box center [443, 177] width 106 height 20
paste input "ALZAHRAA"
click at [390, 174] on input "ALZAHRAA" at bounding box center [443, 177] width 106 height 20
drag, startPoint x: 234, startPoint y: 176, endPoint x: 249, endPoint y: 183, distance: 16.3
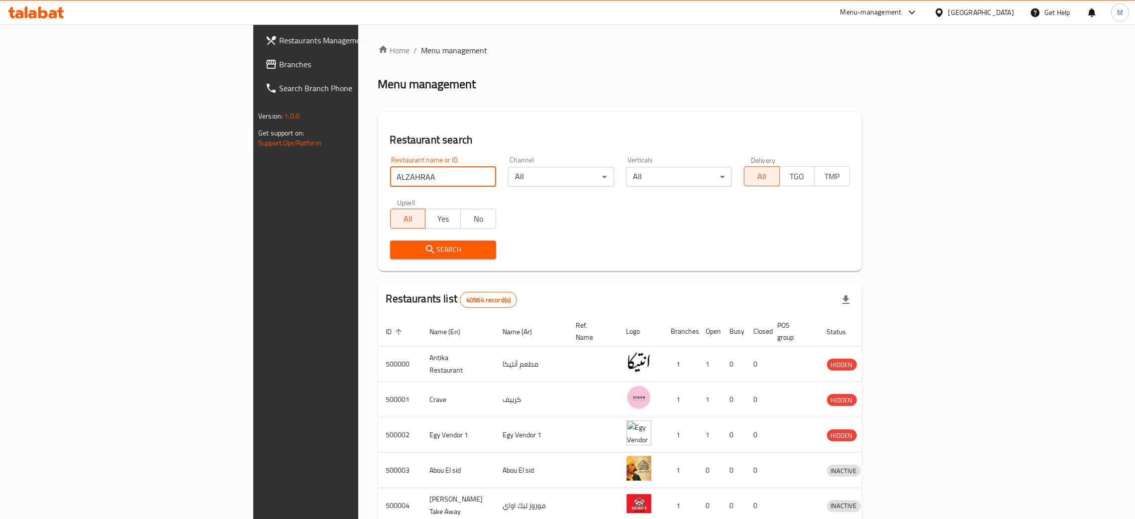
click at [390, 178] on input "ALZAHRAA" at bounding box center [443, 177] width 106 height 20
type input "ZAHRAA"
click button "Search" at bounding box center [443, 249] width 106 height 18
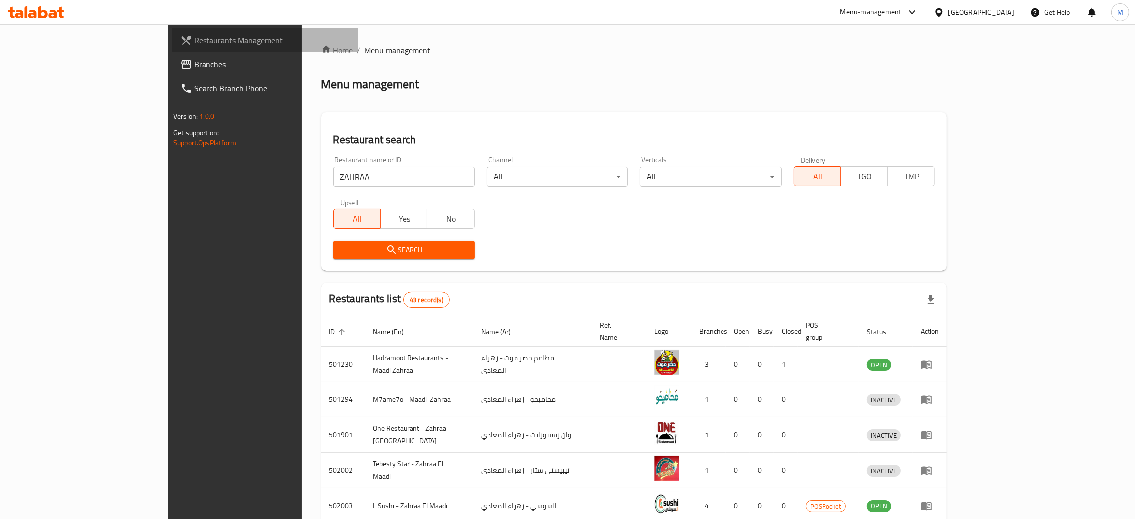
click at [194, 37] on span "Restaurants Management" at bounding box center [272, 40] width 156 height 12
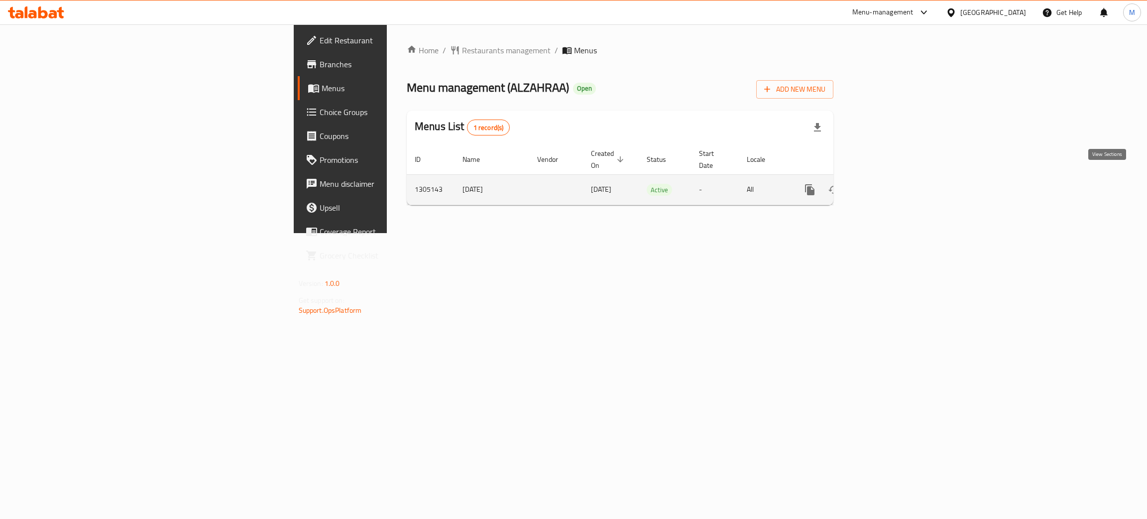
click at [888, 184] on icon "enhanced table" at bounding box center [882, 190] width 12 height 12
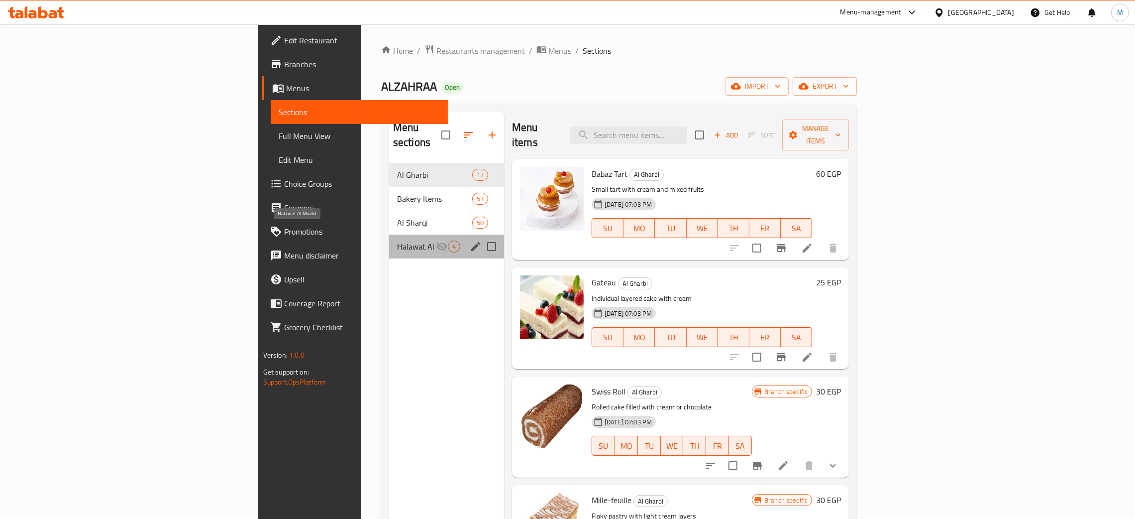
click at [397, 240] on span "Halawat Al Mualid" at bounding box center [416, 246] width 39 height 12
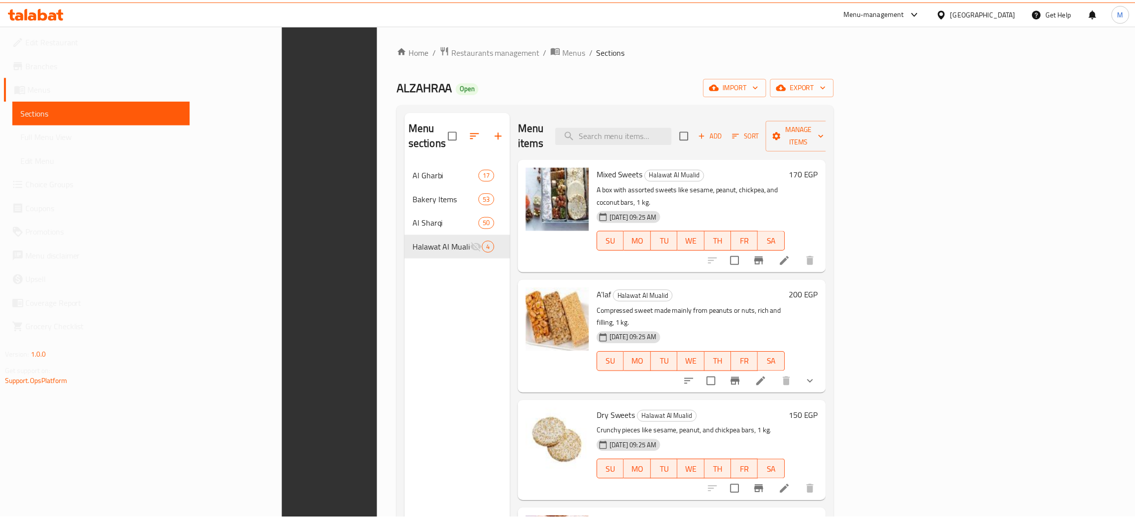
scroll to position [140, 0]
